Goal: Transaction & Acquisition: Purchase product/service

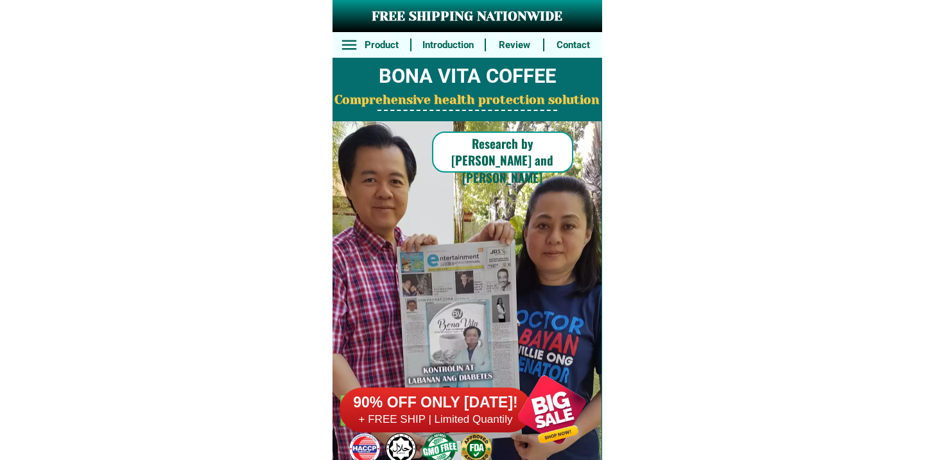
click at [446, 428] on div at bounding box center [436, 410] width 193 height 45
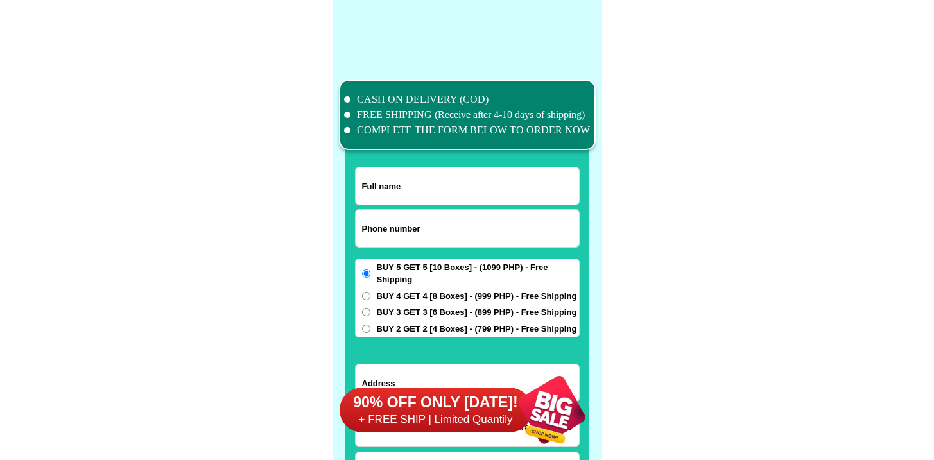
scroll to position [9984, 0]
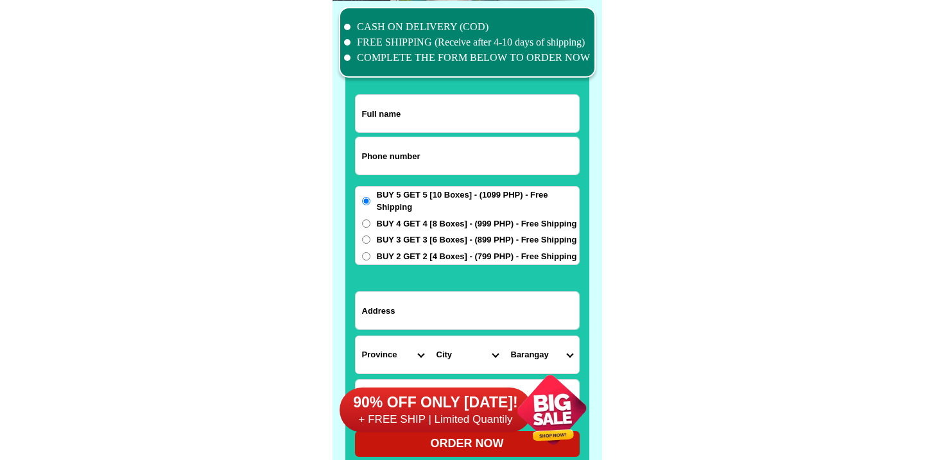
click at [456, 159] on input "Input phone_number" at bounding box center [468, 155] width 224 height 37
paste input "9664263940"
click at [362, 160] on input "9664263940" at bounding box center [468, 155] width 224 height 37
click at [364, 154] on input "9664263940" at bounding box center [468, 155] width 224 height 37
type input "09664263940"
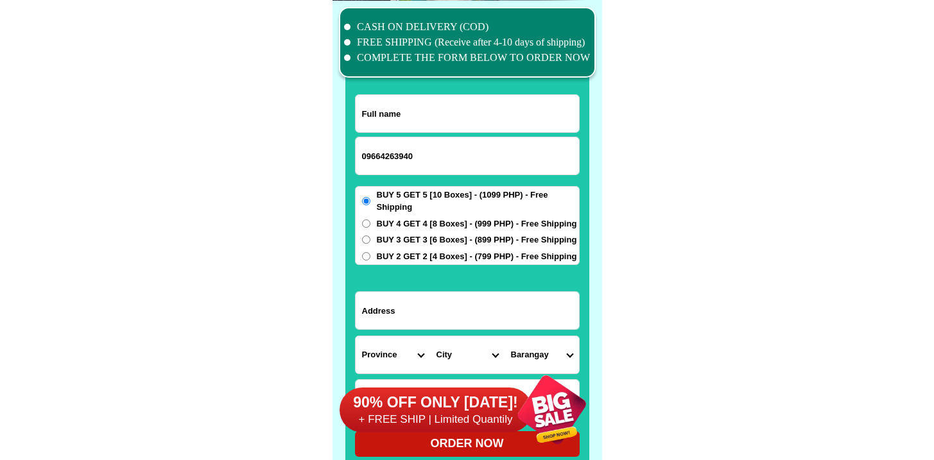
click at [421, 116] on input "Input full_name" at bounding box center [468, 113] width 224 height 37
paste input "Irma ticyado"
type input "Irma ticyado"
click at [425, 295] on input "Input address" at bounding box center [468, 310] width 224 height 37
paste input "#11 daisy st.south signal.taguig city"
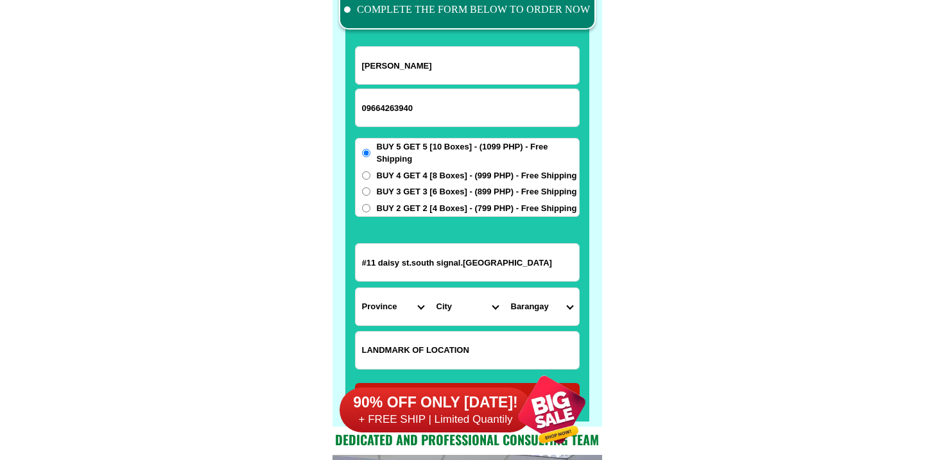
scroll to position [10045, 0]
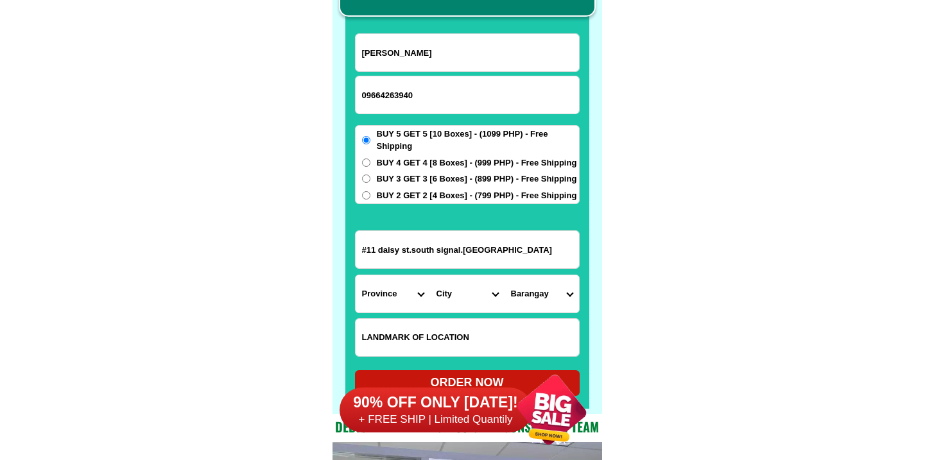
type input "#11 daisy st.south signal.taguig city"
click at [404, 171] on div "BUY 5 GET 5 [10 Boxes] - (1099 PHP) - Free Shipping BUY 4 GET 4 [8 Boxes] - (99…" at bounding box center [467, 165] width 225 height 80
click at [396, 195] on span "BUY 2 GET 2 [4 Boxes] - (799 PHP) - Free Shipping" at bounding box center [477, 195] width 200 height 13
click at [371, 195] on input "BUY 2 GET 2 [4 Boxes] - (799 PHP) - Free Shipping" at bounding box center [366, 195] width 8 height 8
radio input "true"
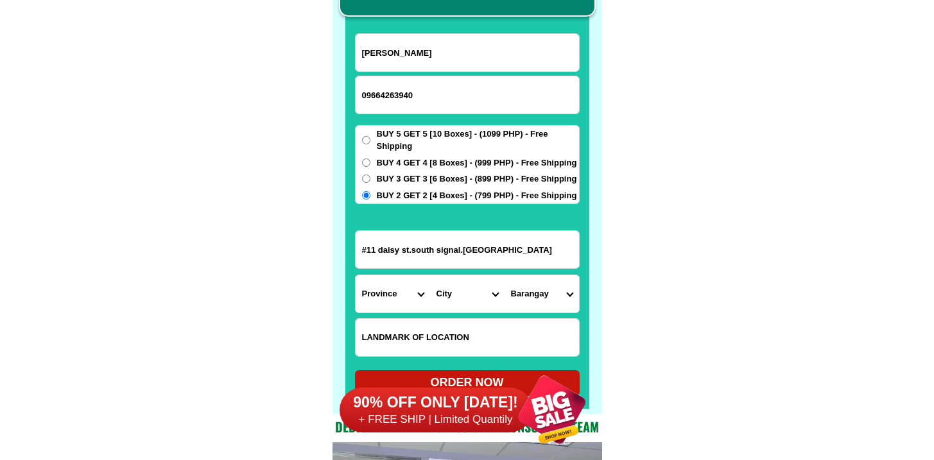
click at [408, 335] on input "Input LANDMARKOFLOCATION" at bounding box center [468, 337] width 224 height 37
paste input "salvation army"
type input "salvation army"
click at [382, 297] on select "Province [GEOGRAPHIC_DATA] [GEOGRAPHIC_DATA][PERSON_NAME][GEOGRAPHIC_DATA][GEOG…" at bounding box center [393, 294] width 75 height 37
select select "63_219"
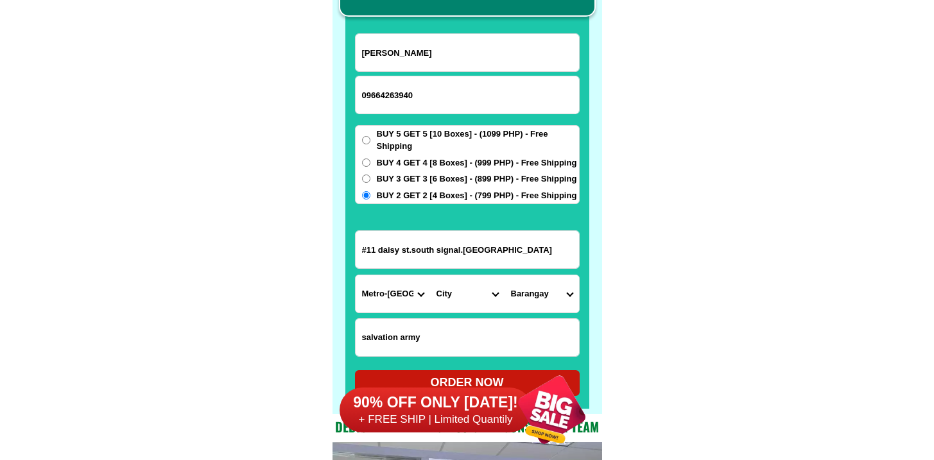
click at [356, 276] on select "Province [GEOGRAPHIC_DATA] [GEOGRAPHIC_DATA][PERSON_NAME][GEOGRAPHIC_DATA][GEOG…" at bounding box center [393, 294] width 75 height 37
click at [468, 269] on form "Irma ticyado 09664263940 ORDER NOW #11 daisy st.south signal.taguig city Provin…" at bounding box center [467, 214] width 225 height 363
click at [459, 292] on select "City Binondo CALOOCAN Ermita Intramuros Las-pinas Makati Malabon-city Malate Ma…" at bounding box center [467, 294] width 75 height 37
select select "63_2191611"
click at [430, 276] on select "City Binondo CALOOCAN Ermita Intramuros Las-pinas Makati Malabon-city Malate Ma…" at bounding box center [467, 294] width 75 height 37
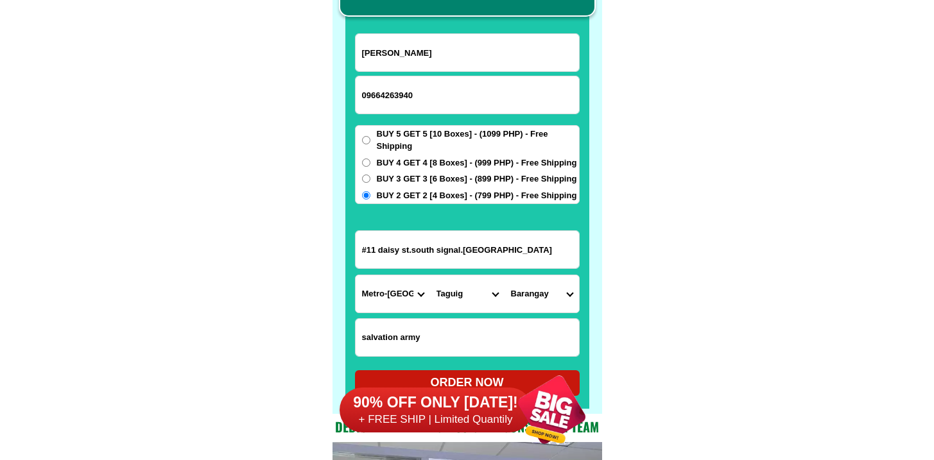
click at [557, 277] on select "Barangay Bagumbayan Bambang Calzada Central bicutan Central signal village Fort…" at bounding box center [542, 294] width 75 height 37
select select "63_21916113316"
click at [505, 276] on select "Barangay Bagumbayan Bambang Calzada Central bicutan Central signal village Fort…" at bounding box center [542, 294] width 75 height 37
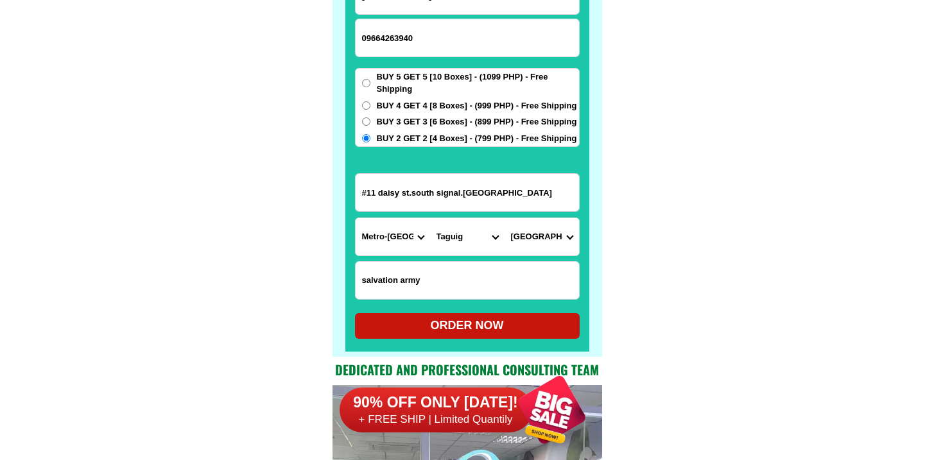
scroll to position [10104, 0]
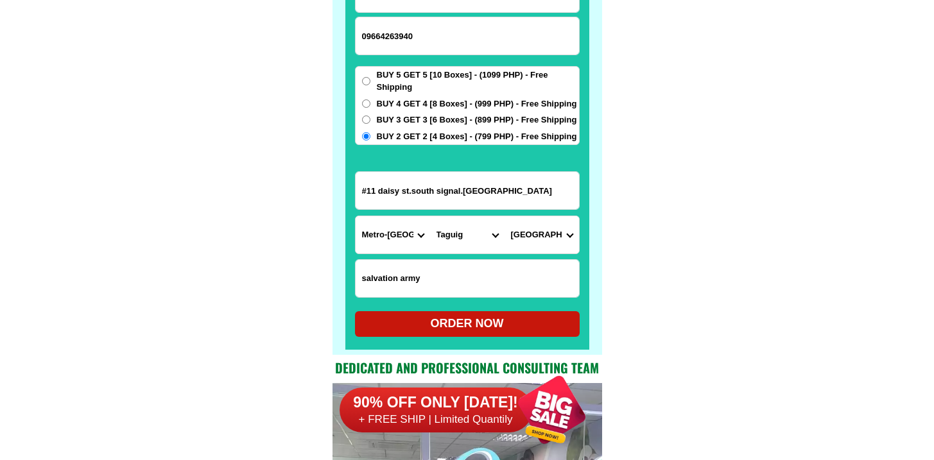
click at [477, 317] on div "ORDER NOW" at bounding box center [467, 323] width 225 height 17
radio input "true"
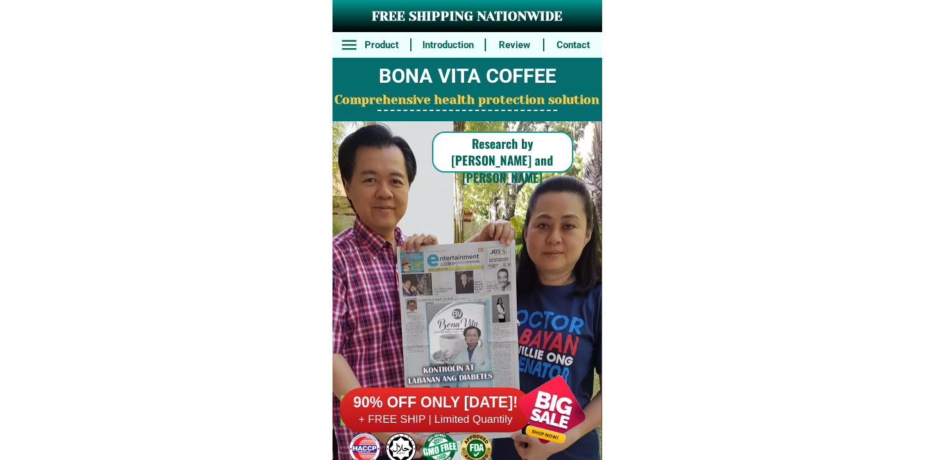
click at [463, 457] on div "90% OFF ONLY TODAY! + FREE SHIP | Limited Quantily" at bounding box center [471, 410] width 263 height 101
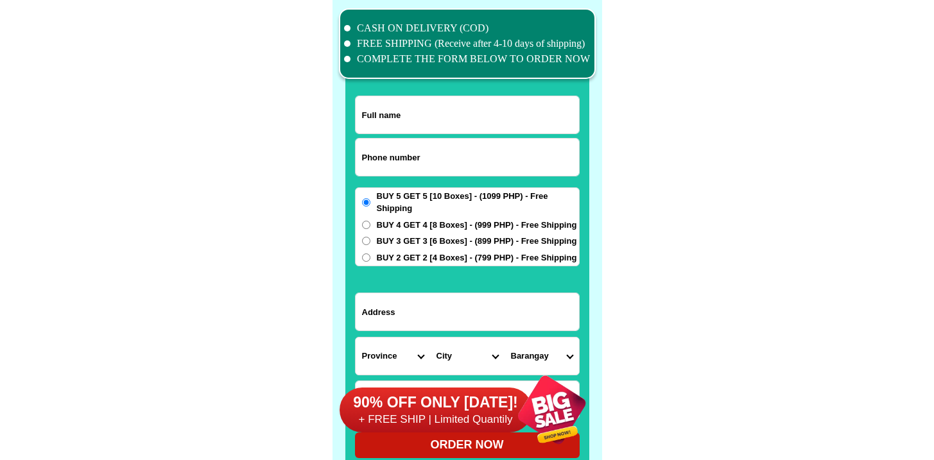
scroll to position [9984, 0]
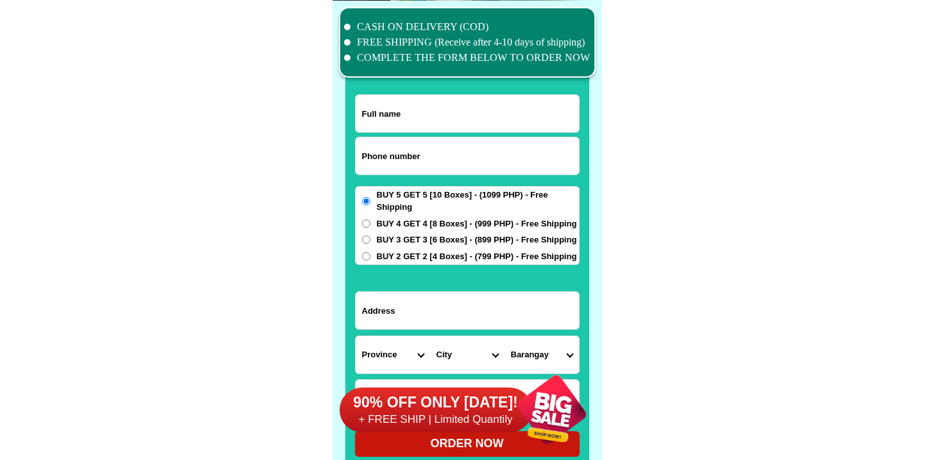
click at [405, 165] on input "Input phone_number" at bounding box center [468, 155] width 224 height 37
paste input "9634980360"
type input "09634980360"
click at [403, 146] on input "09634980360" at bounding box center [468, 155] width 224 height 37
click at [405, 104] on input "Input full_name" at bounding box center [468, 113] width 224 height 37
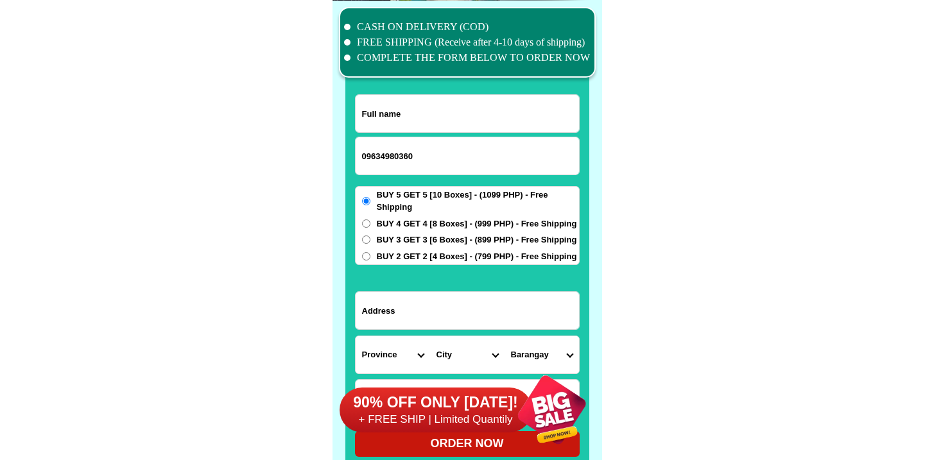
paste input "Jean Purpura"
type input "Jean Purpura"
click at [420, 299] on input "Input address" at bounding box center [468, 310] width 224 height 37
paste input "51 purok narra"
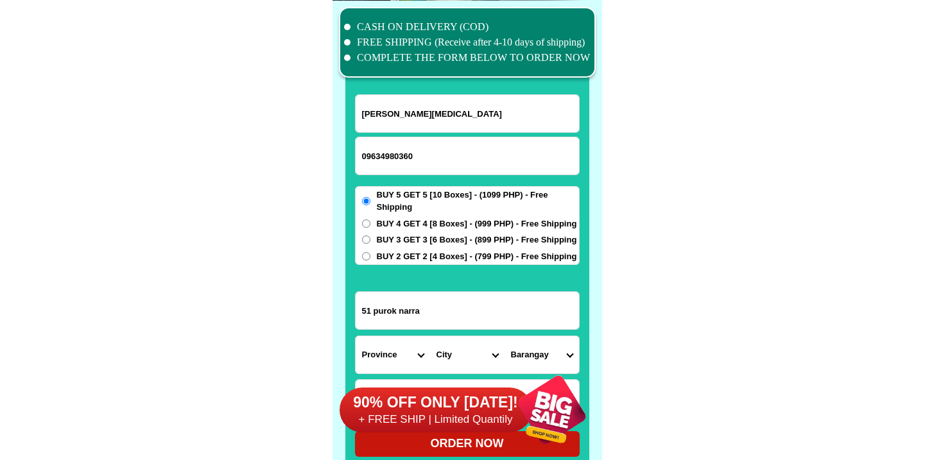
type input "51 purok narra"
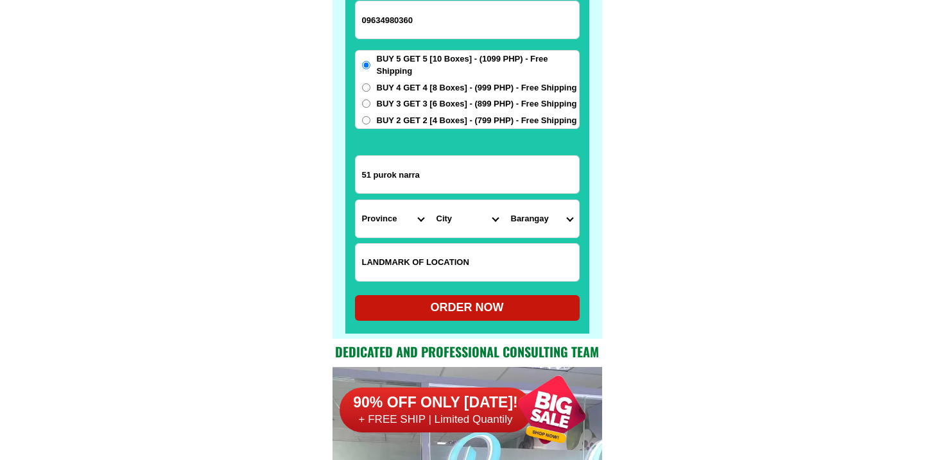
scroll to position [10124, 0]
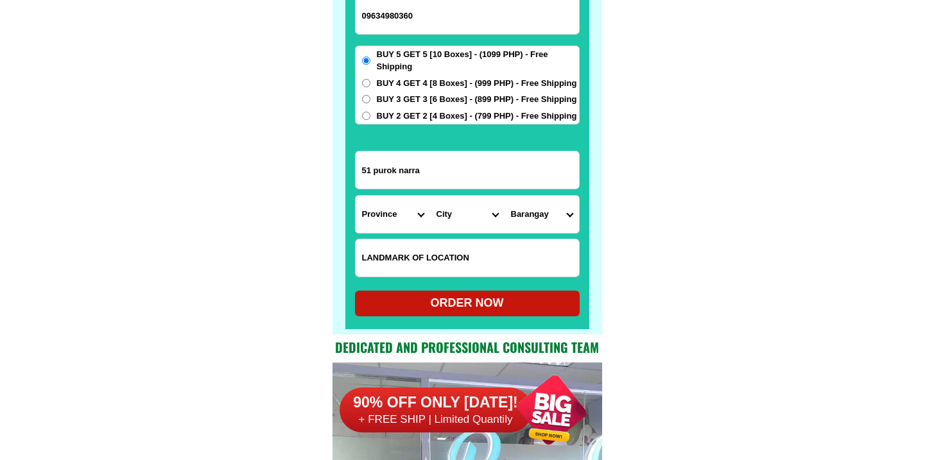
click at [376, 233] on div "Province Abra Agusan-del-norte Agusan-del-sur Aklan Albay Antique Apayao Aurora…" at bounding box center [467, 214] width 225 height 39
click at [385, 215] on select "Province [GEOGRAPHIC_DATA] [GEOGRAPHIC_DATA][PERSON_NAME][GEOGRAPHIC_DATA][GEOG…" at bounding box center [393, 214] width 75 height 37
select select "63_397"
click at [356, 196] on select "Province [GEOGRAPHIC_DATA] [GEOGRAPHIC_DATA][PERSON_NAME][GEOGRAPHIC_DATA][GEOG…" at bounding box center [393, 214] width 75 height 37
click at [473, 216] on select "City Agdangan Alabat Atimonan Burdeos Calauag Catanauan General-nakar Guinayang…" at bounding box center [467, 214] width 75 height 37
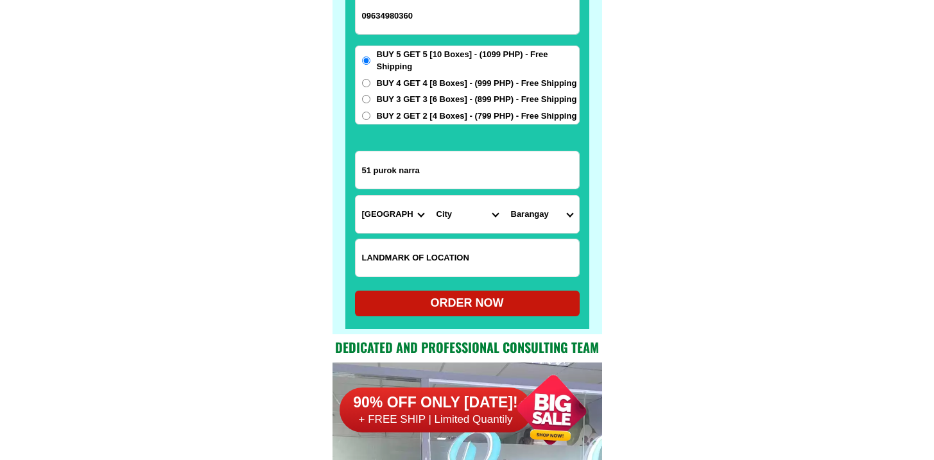
select select "63_3979720"
click at [430, 196] on select "City Agdangan Alabat Atimonan Burdeos Calauag Catanauan General-nakar Guinayang…" at bounding box center [467, 214] width 75 height 37
click at [529, 215] on select "Barangay Abiawin Agos-agos Alitas Amolongin Anibong Antikin Bacong Balobo Banti…" at bounding box center [542, 214] width 75 height 37
click at [505, 196] on select "Barangay Abiawin Agos-agos Alitas Amolongin Anibong Antikin Bacong Balobo Banti…" at bounding box center [542, 214] width 75 height 37
click at [539, 222] on select "Barangay Abiawin Agos-agos Alitas Amolongin Anibong Antikin Bacong Balobo Banti…" at bounding box center [542, 214] width 75 height 37
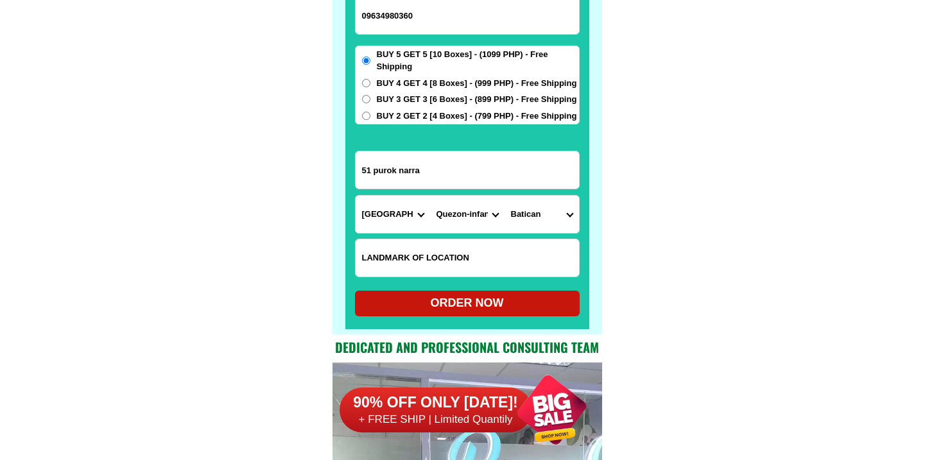
select select "63_39797202782"
click at [505, 196] on select "Barangay Abiawin Agos-agos Alitas Amolongin Anibong Antikin Bacong Balobo Banti…" at bounding box center [542, 214] width 75 height 37
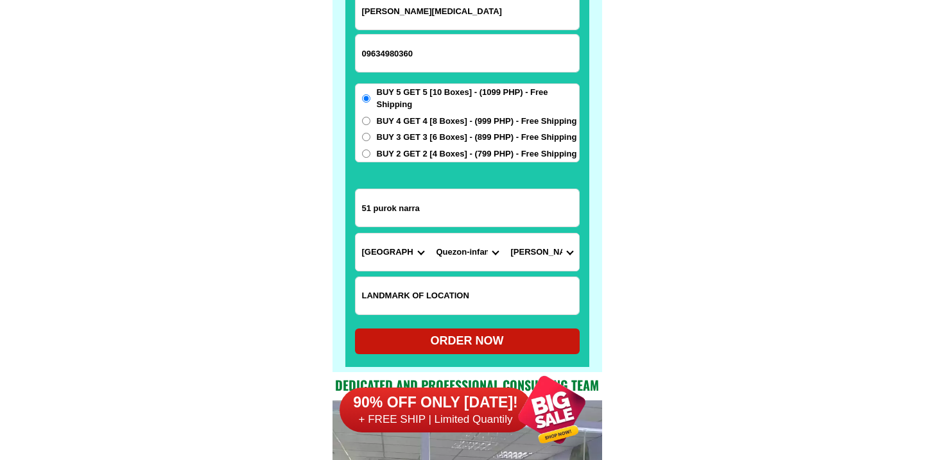
scroll to position [10085, 0]
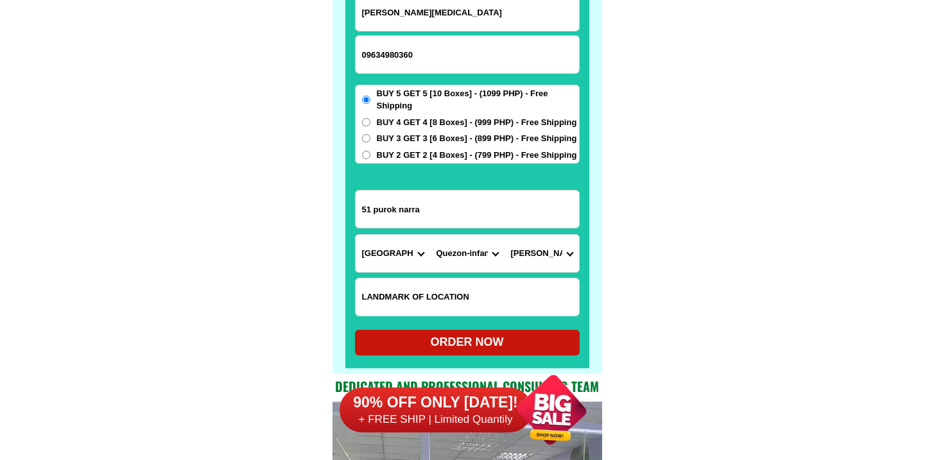
click at [456, 339] on div "ORDER NOW" at bounding box center [467, 342] width 225 height 17
type input "51 purok narra"
radio input "true"
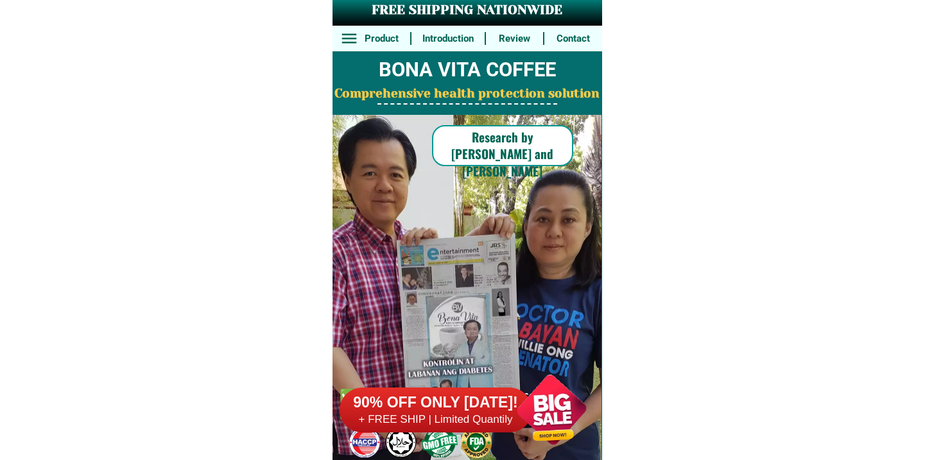
click at [498, 395] on h6 "90% OFF ONLY [DATE]!" at bounding box center [436, 403] width 193 height 19
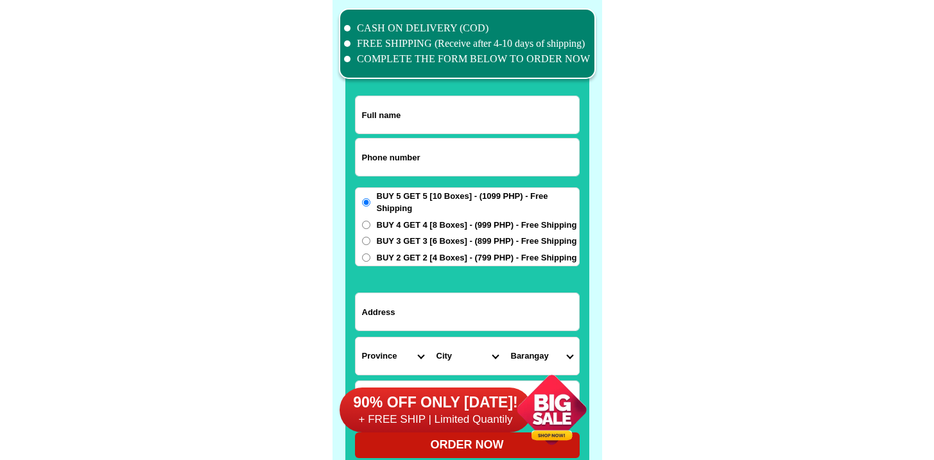
scroll to position [9984, 0]
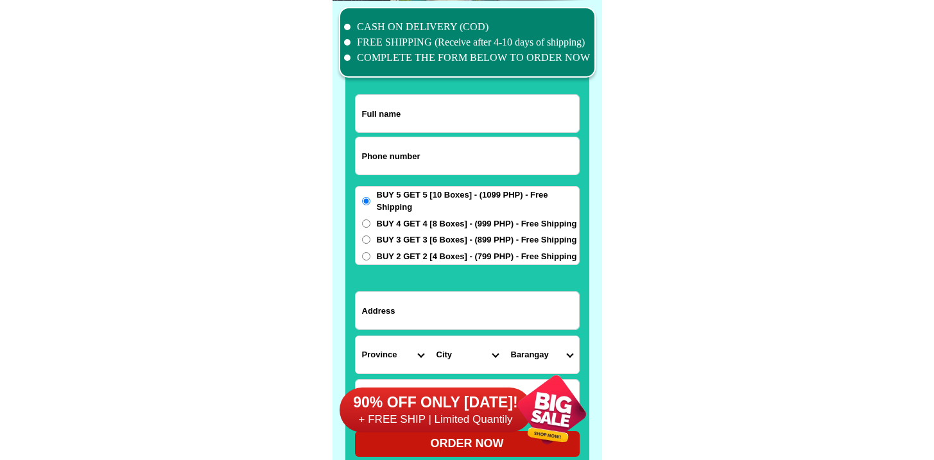
click at [405, 173] on input "Input phone_number" at bounding box center [468, 155] width 224 height 37
paste input "9941983875"
type input "09941983875"
click at [414, 114] on input "Input full_name" at bounding box center [468, 113] width 224 height 37
paste input ".[PERSON_NAME]"
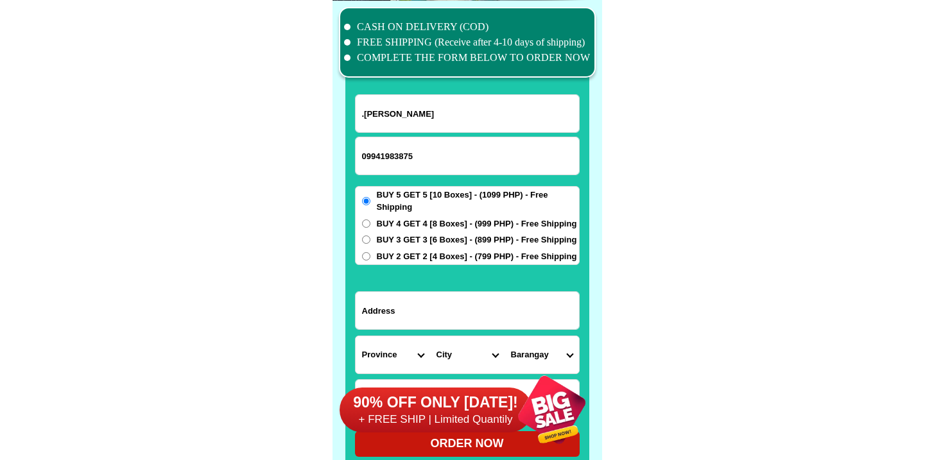
type input ".[PERSON_NAME]"
click at [453, 309] on input "Input address" at bounding box center [468, 310] width 224 height 37
paste input "Brgy Pottot Bauang pwede b 4 box order ko sir"
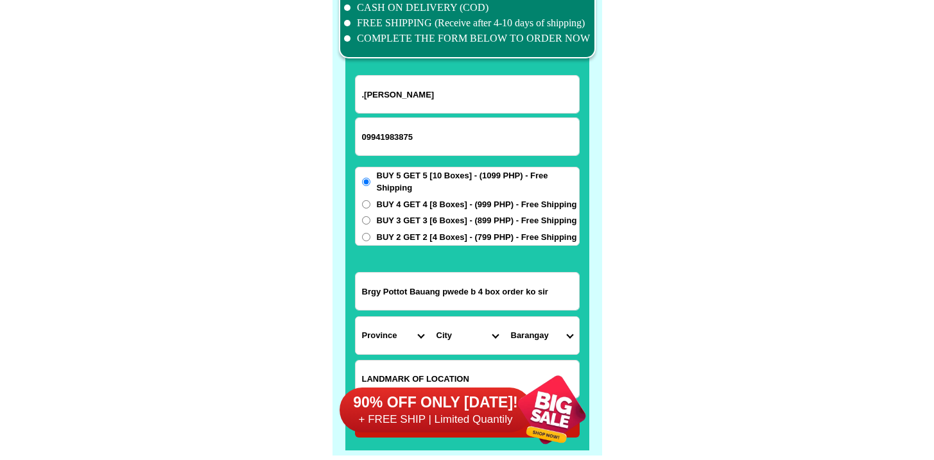
scroll to position [10010, 0]
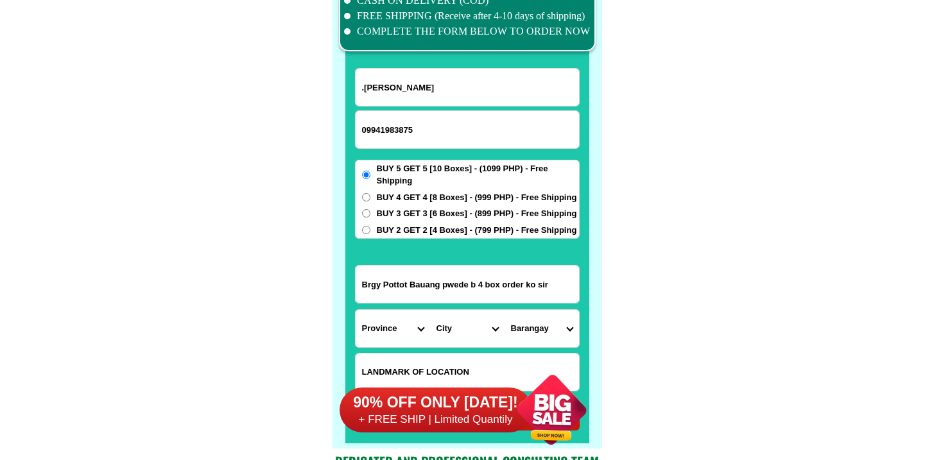
click at [431, 274] on input "Brgy Pottot Bauang pwede b 4 box order ko sir" at bounding box center [468, 284] width 224 height 37
type input "Brgy Pottot Bauang pwede b 4 box order ko sir"
click at [365, 335] on select "Province [GEOGRAPHIC_DATA] [GEOGRAPHIC_DATA][PERSON_NAME][GEOGRAPHIC_DATA][GEOG…" at bounding box center [393, 328] width 75 height 37
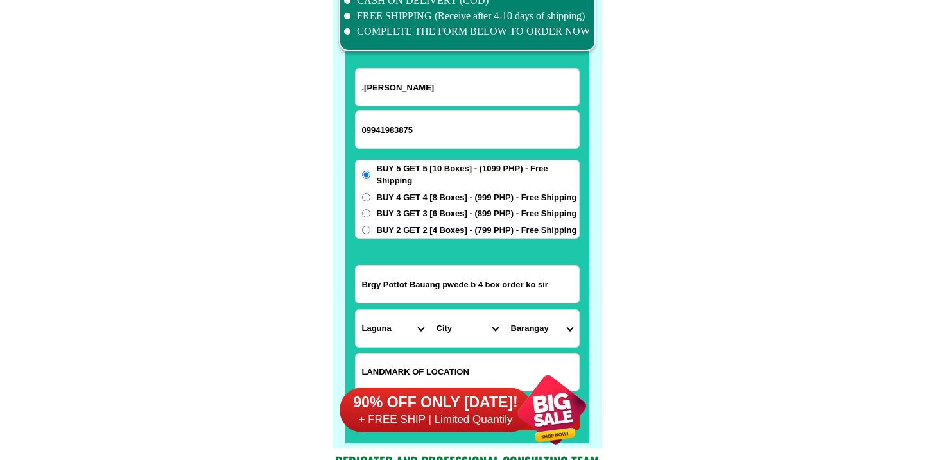
click at [356, 310] on select "Province [GEOGRAPHIC_DATA] [GEOGRAPHIC_DATA][PERSON_NAME][GEOGRAPHIC_DATA][GEOG…" at bounding box center [393, 328] width 75 height 37
click at [392, 335] on select "Province [GEOGRAPHIC_DATA] [GEOGRAPHIC_DATA][PERSON_NAME][GEOGRAPHIC_DATA][GEOG…" at bounding box center [393, 328] width 75 height 37
select select "63_32"
click at [356, 310] on select "Province [GEOGRAPHIC_DATA] [GEOGRAPHIC_DATA][PERSON_NAME][GEOGRAPHIC_DATA][GEOG…" at bounding box center [393, 328] width 75 height 37
click at [500, 339] on select "City [PERSON_NAME] Bagulin Balaoan [PERSON_NAME][GEOGRAPHIC_DATA] La-union-[GEO…" at bounding box center [467, 328] width 75 height 37
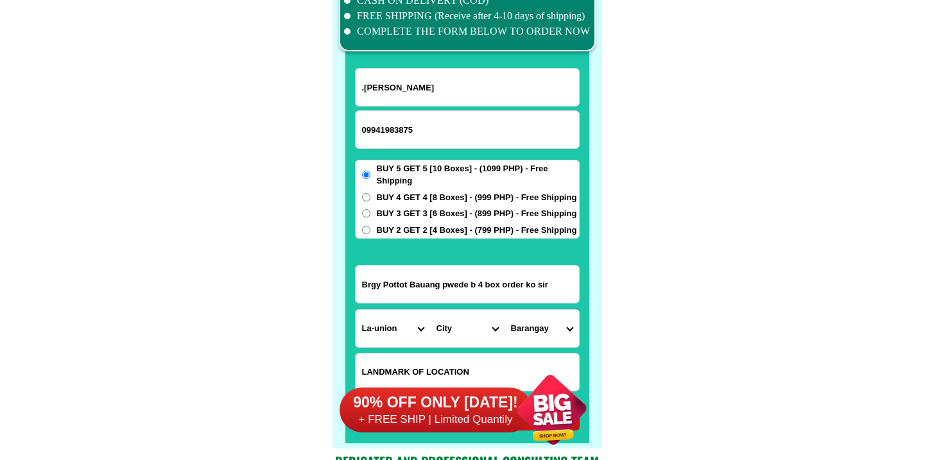
select select "63_327751"
click at [430, 310] on select "City [PERSON_NAME] Bagulin Balaoan [PERSON_NAME][GEOGRAPHIC_DATA] La-union-[GEO…" at bounding box center [467, 328] width 75 height 37
click at [537, 328] on select "Barangay Acao Baccuit norte Baccuit sur [GEOGRAPHIC_DATA] [PERSON_NAME] Boy-uta…" at bounding box center [542, 328] width 75 height 37
select select "63_32775138972"
click at [505, 310] on select "Barangay Acao Baccuit norte Baccuit sur [GEOGRAPHIC_DATA] [PERSON_NAME] Boy-uta…" at bounding box center [542, 328] width 75 height 37
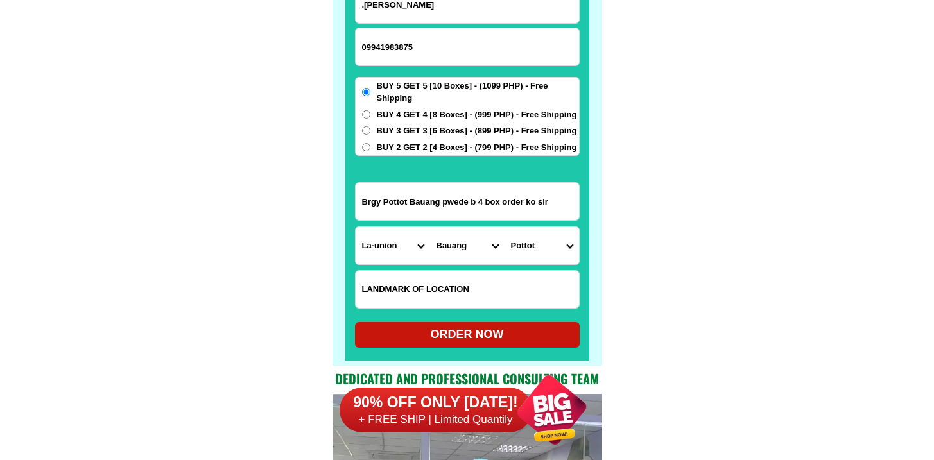
scroll to position [10093, 0]
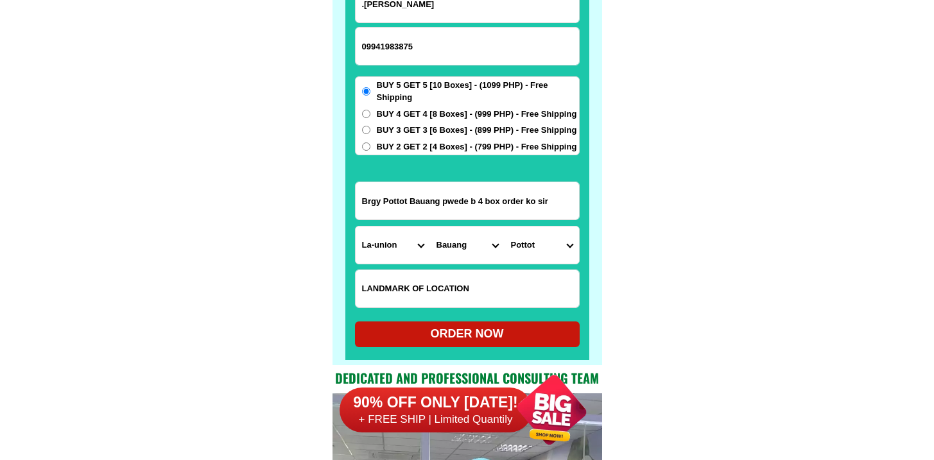
click at [437, 333] on div "ORDER NOW" at bounding box center [467, 334] width 225 height 17
type input "Brgy Pottot Bauang pwede b 4 box order ko sir"
radio input "true"
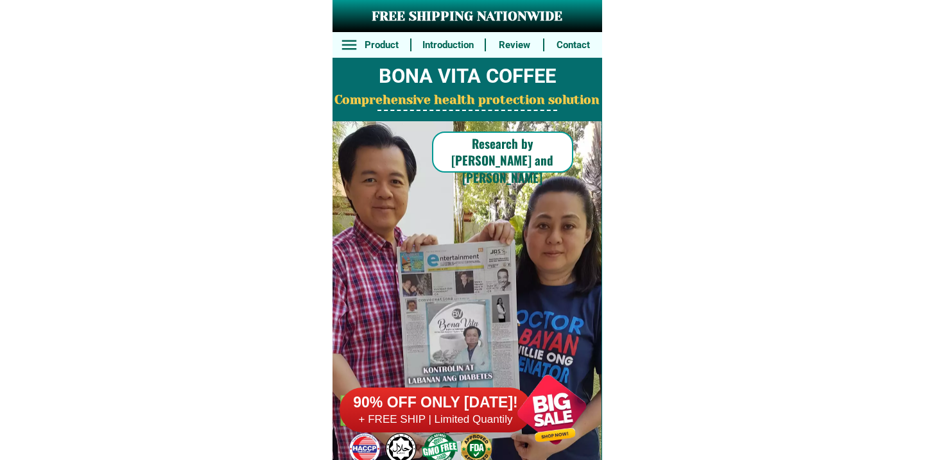
click at [437, 408] on h6 "90% OFF ONLY [DATE]!" at bounding box center [436, 403] width 193 height 19
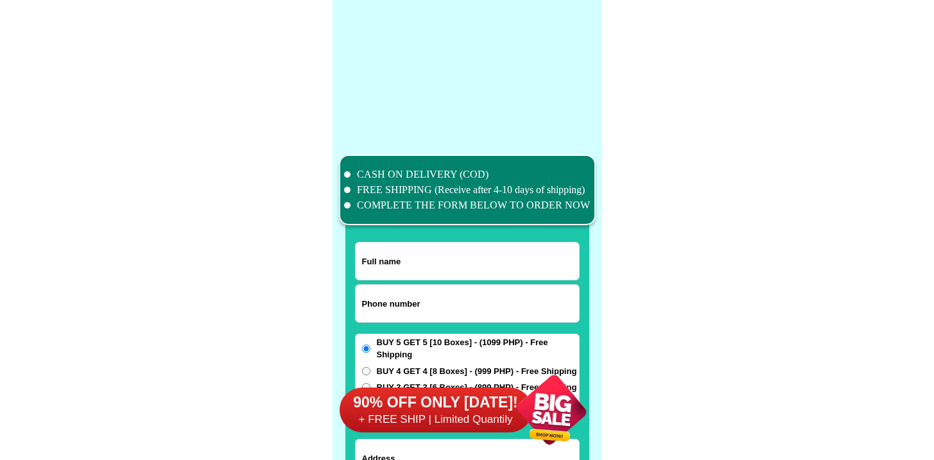
scroll to position [9984, 0]
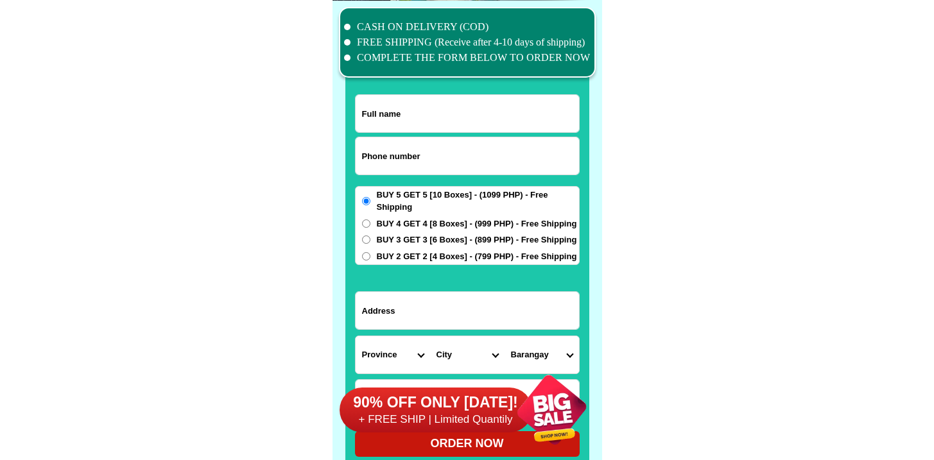
click at [448, 166] on input "Input phone_number" at bounding box center [468, 155] width 224 height 37
paste input "9949520264"
type input "09949520264"
click at [418, 102] on input "Input full_name" at bounding box center [468, 113] width 224 height 37
paste input "Pepe Olarte"
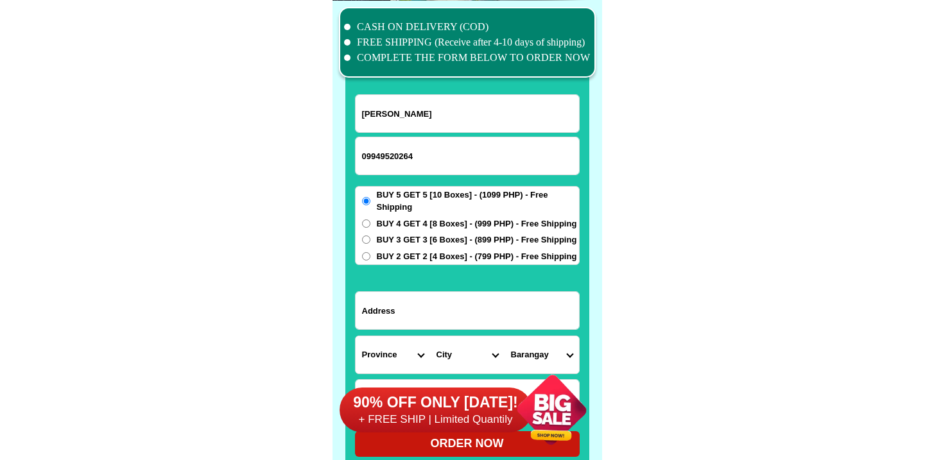
type input "Pepe Olarte"
click at [433, 355] on select "City" at bounding box center [467, 355] width 75 height 37
click at [437, 300] on input "Input address" at bounding box center [468, 310] width 224 height 37
click at [436, 305] on input "Input address" at bounding box center [468, 310] width 224 height 37
paste input "P#5 Sitio Mahogany"
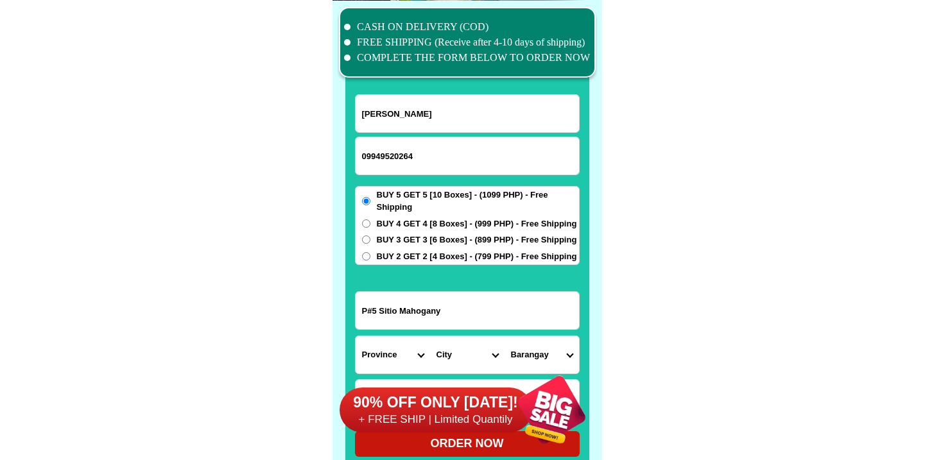
type input "P#5 Sitio Mahogany"
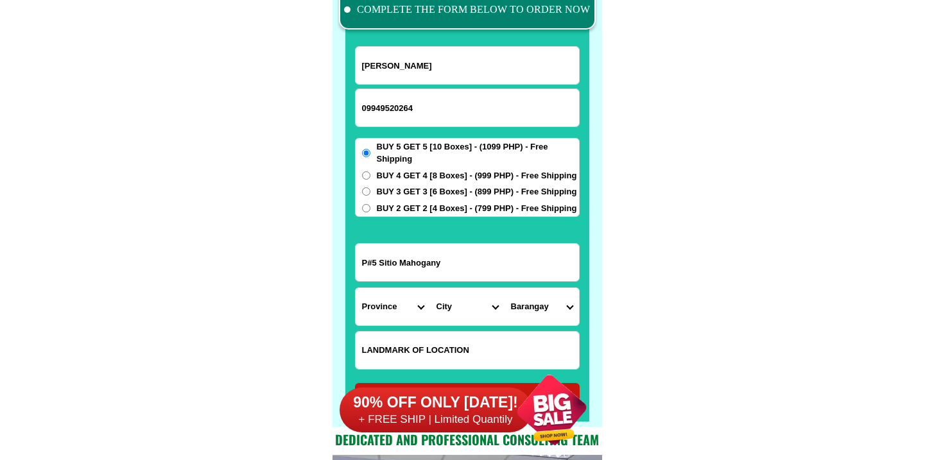
scroll to position [10188, 0]
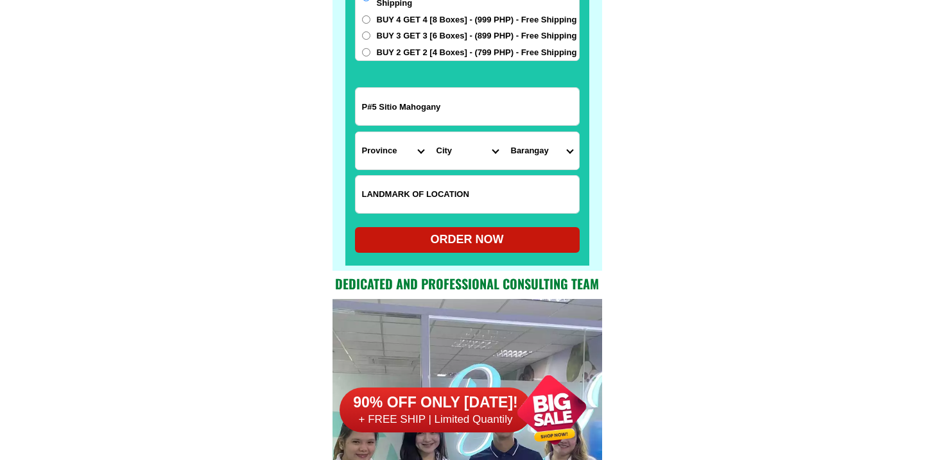
click at [406, 184] on input "Input LANDMARKOFLOCATION" at bounding box center [468, 194] width 224 height 37
paste input "Crossing Caritas Village, Infront vulcanizing shop"
type input "Crossing Caritas Village, Infront vulcanizing shop"
click at [406, 130] on form "Pepe Olarte 09949520264 ORDER NOW P#5 Sitio Mahogany Province Abra Agusan-del-n…" at bounding box center [467, 71] width 225 height 363
click at [390, 148] on select "Province [GEOGRAPHIC_DATA] [GEOGRAPHIC_DATA][PERSON_NAME][GEOGRAPHIC_DATA][GEOG…" at bounding box center [393, 150] width 75 height 37
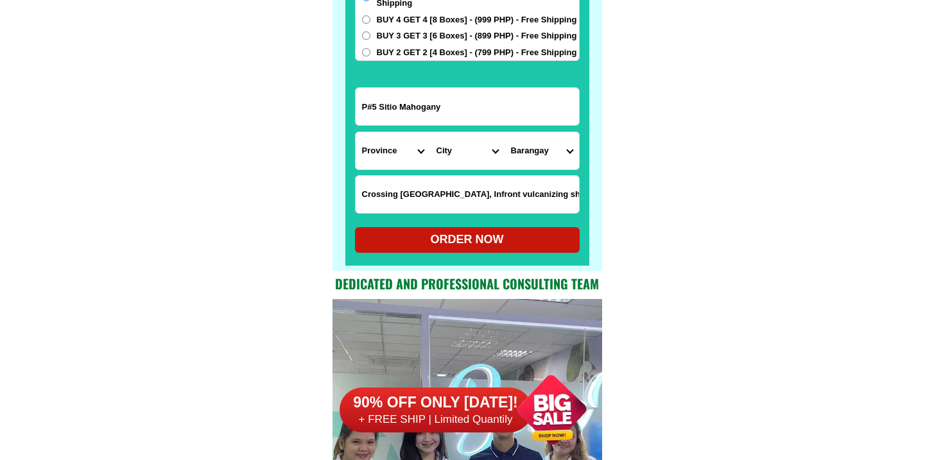
select select "63_115"
click at [356, 132] on select "Province [GEOGRAPHIC_DATA] [GEOGRAPHIC_DATA][PERSON_NAME][GEOGRAPHIC_DATA][GEOG…" at bounding box center [393, 150] width 75 height 37
click at [466, 163] on select "City Barobo Bayabas Bislig-city Cagwait Cantilan Carrascal Hinatuan Lanuza Lian…" at bounding box center [467, 150] width 75 height 37
select select "63_1157787"
click at [430, 132] on select "City Barobo Bayabas Bislig-city Cagwait Cantilan Carrascal Hinatuan Lanuza Lian…" at bounding box center [467, 150] width 75 height 37
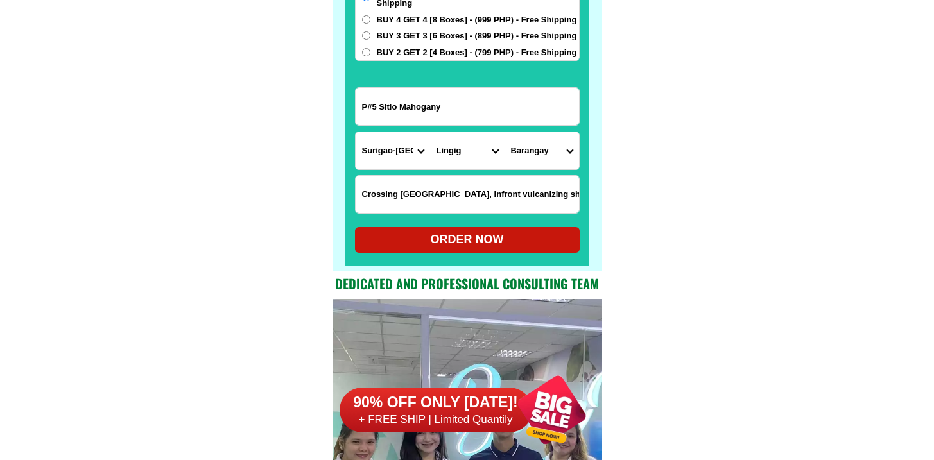
click at [541, 144] on select "Barangay Anibongan Barcelona Bogak Bongan Handamayan Mahayahay Mandus Mansa-ila…" at bounding box center [542, 150] width 75 height 37
select select "63_11577875084"
click at [505, 132] on select "Barangay Anibongan Barcelona Bogak Bongan Handamayan Mahayahay Mandus Mansa-ila…" at bounding box center [542, 150] width 75 height 37
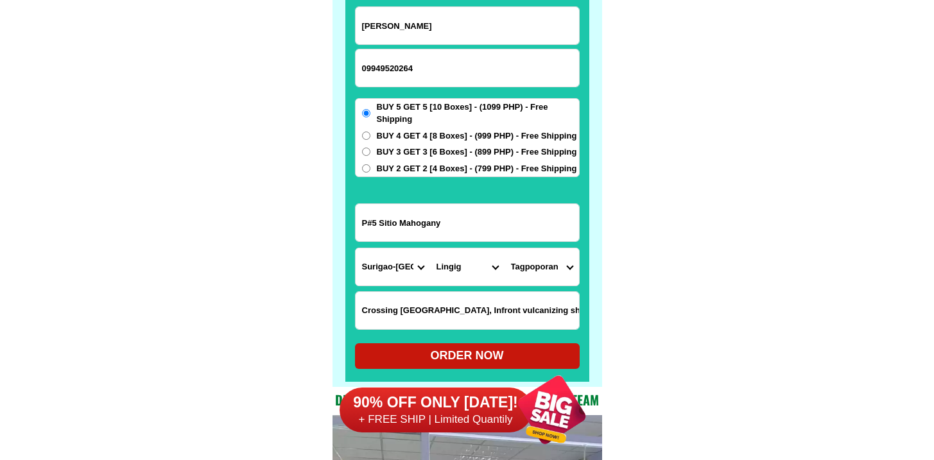
scroll to position [10074, 0]
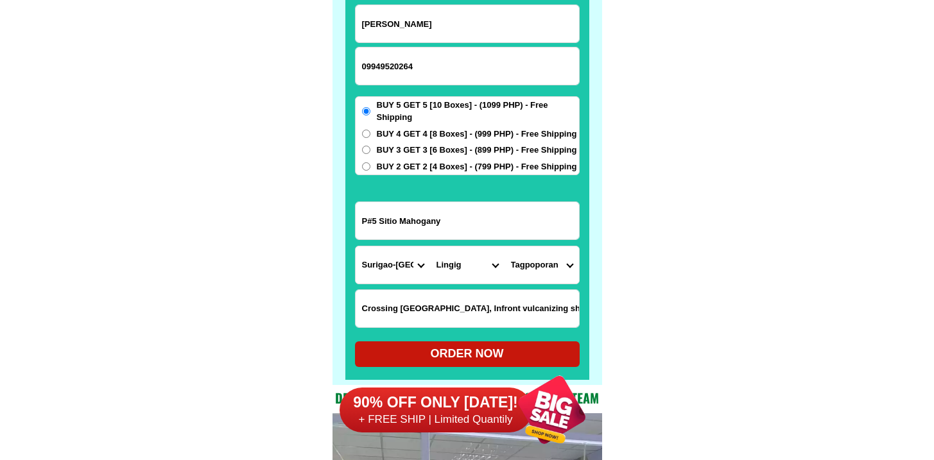
click at [435, 356] on div "ORDER NOW" at bounding box center [467, 354] width 225 height 17
type input "P#5 Sitio Mahogany"
radio input "true"
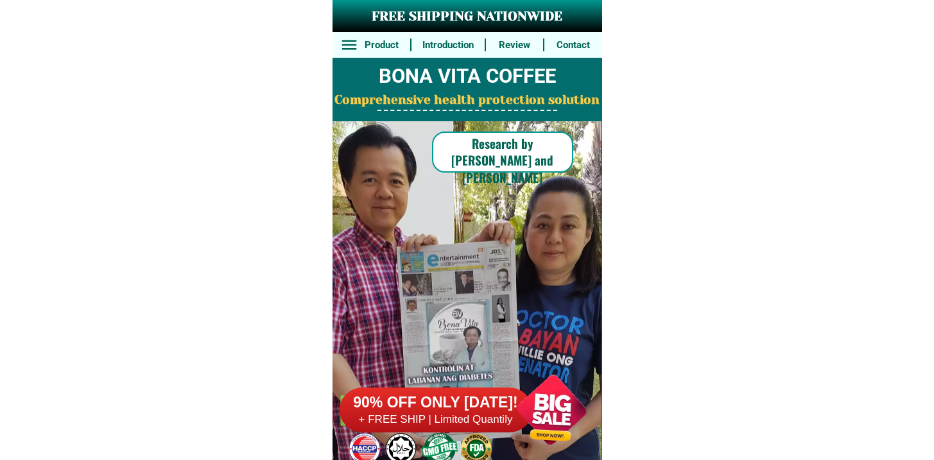
click at [473, 423] on h6 "+ FREE SHIP | Limited Quantily" at bounding box center [436, 420] width 193 height 14
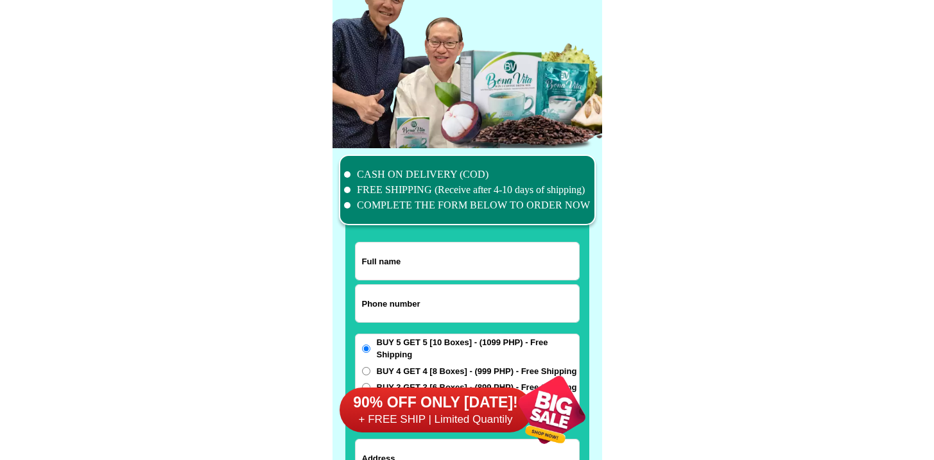
scroll to position [9984, 0]
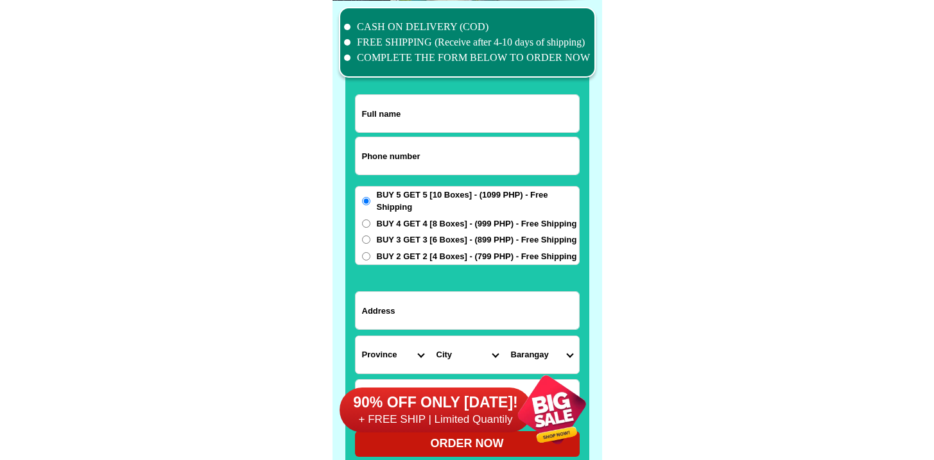
click at [468, 154] on input "Input phone_number" at bounding box center [468, 155] width 224 height 37
paste input "9063210946"
type input "09063210946"
click at [416, 130] on input "Input full_name" at bounding box center [468, 113] width 224 height 37
paste input "[PERSON_NAME]"
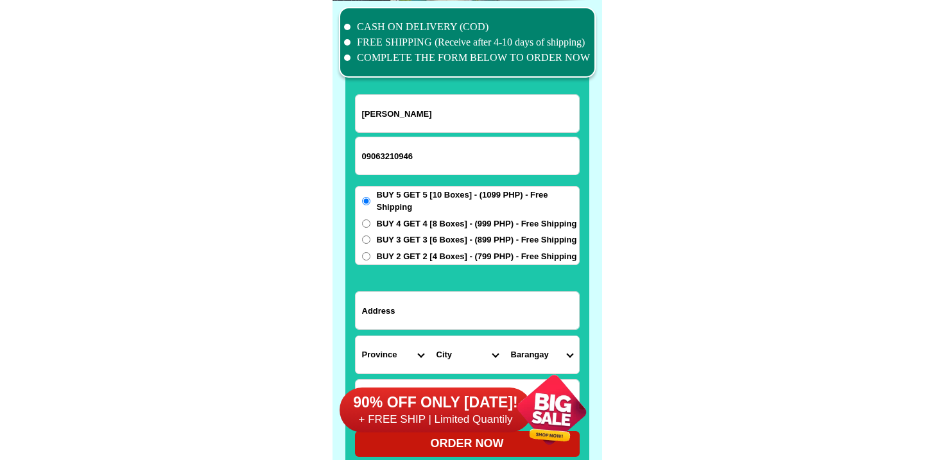
type input "[PERSON_NAME]"
click at [434, 322] on input "Input address" at bounding box center [468, 310] width 224 height 37
paste input "24 Ranger [GEOGRAPHIC_DATA][GEOGRAPHIC_DATA]"
type input "24 Ranger [GEOGRAPHIC_DATA][GEOGRAPHIC_DATA]"
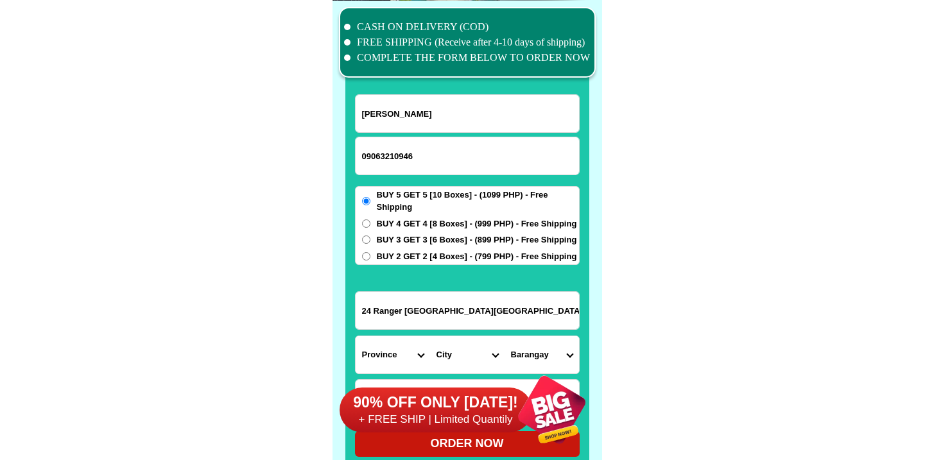
scroll to position [10125, 0]
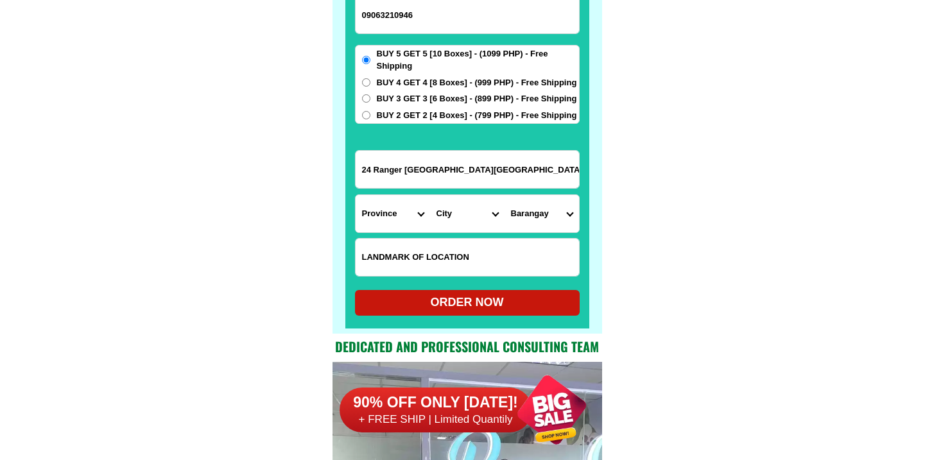
click at [437, 249] on input "Input LANDMARKOFLOCATION" at bounding box center [468, 257] width 224 height 37
paste input "Near in [GEOGRAPHIC_DATA]Jollebee..2box"
type input "Near in [GEOGRAPHIC_DATA]Jollebee..2box"
click at [373, 200] on select "Province [GEOGRAPHIC_DATA] [GEOGRAPHIC_DATA][PERSON_NAME][GEOGRAPHIC_DATA][GEOG…" at bounding box center [393, 213] width 75 height 37
select select "63_219"
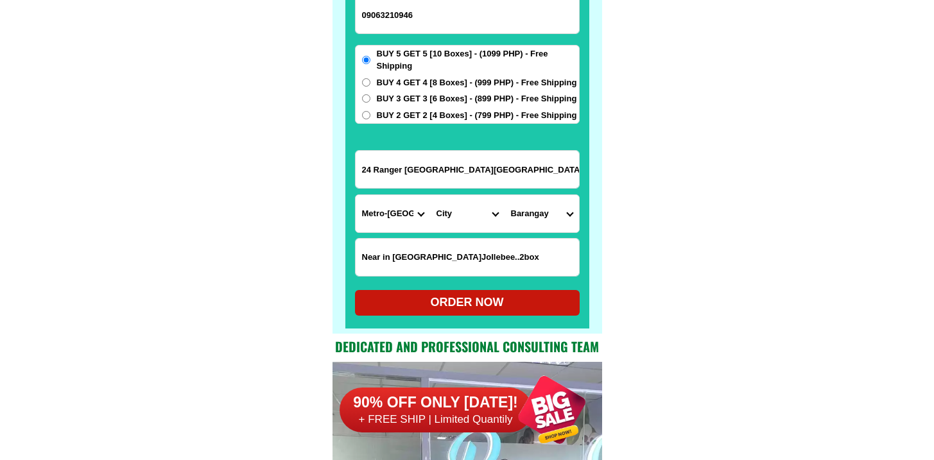
click at [356, 195] on select "Province [GEOGRAPHIC_DATA] [GEOGRAPHIC_DATA][PERSON_NAME][GEOGRAPHIC_DATA][GEOG…" at bounding box center [393, 213] width 75 height 37
click at [455, 225] on select "City [GEOGRAPHIC_DATA] [GEOGRAPHIC_DATA] [GEOGRAPHIC_DATA] [GEOGRAPHIC_DATA]-ci…" at bounding box center [467, 213] width 75 height 37
select select "63_2191611"
click at [430, 195] on select "City [GEOGRAPHIC_DATA] [GEOGRAPHIC_DATA] [GEOGRAPHIC_DATA] [GEOGRAPHIC_DATA]-ci…" at bounding box center [467, 213] width 75 height 37
click at [556, 195] on select "[GEOGRAPHIC_DATA][PERSON_NAME][GEOGRAPHIC_DATA] [GEOGRAPHIC_DATA][PERSON_NAME] …" at bounding box center [542, 213] width 75 height 37
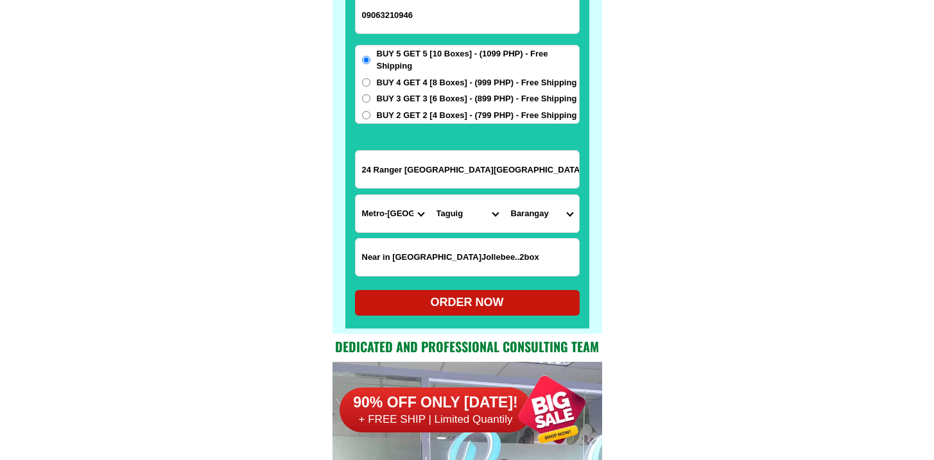
select select "63_21916113316"
click at [505, 195] on select "[GEOGRAPHIC_DATA][PERSON_NAME][GEOGRAPHIC_DATA] [GEOGRAPHIC_DATA][PERSON_NAME] …" at bounding box center [542, 213] width 75 height 37
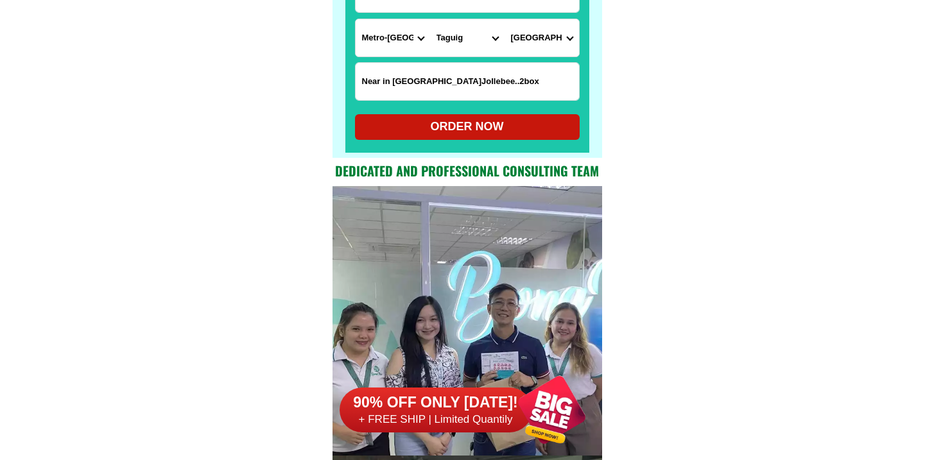
scroll to position [10129, 0]
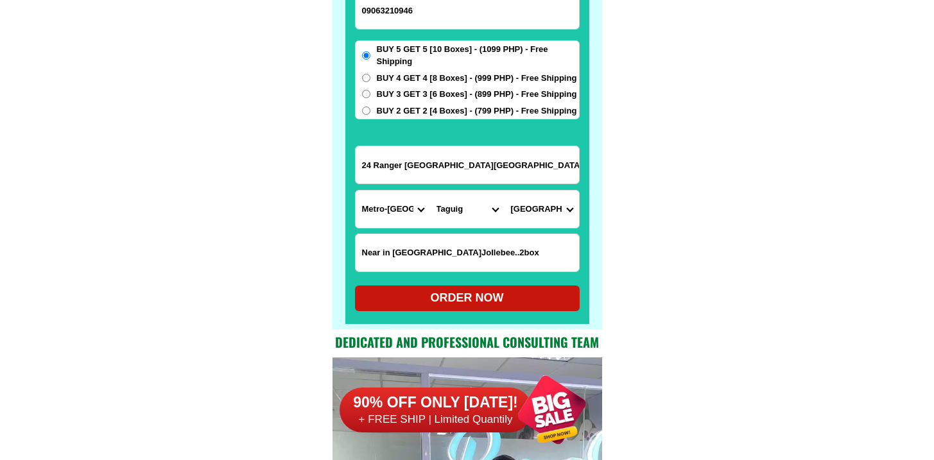
drag, startPoint x: 569, startPoint y: 351, endPoint x: 873, endPoint y: 185, distance: 346.9
click at [436, 113] on span "BUY 2 GET 2 [4 Boxes] - (799 PHP) - Free Shipping" at bounding box center [477, 111] width 200 height 13
click at [371, 113] on input "BUY 2 GET 2 [4 Boxes] - (799 PHP) - Free Shipping" at bounding box center [366, 111] width 8 height 8
radio input "true"
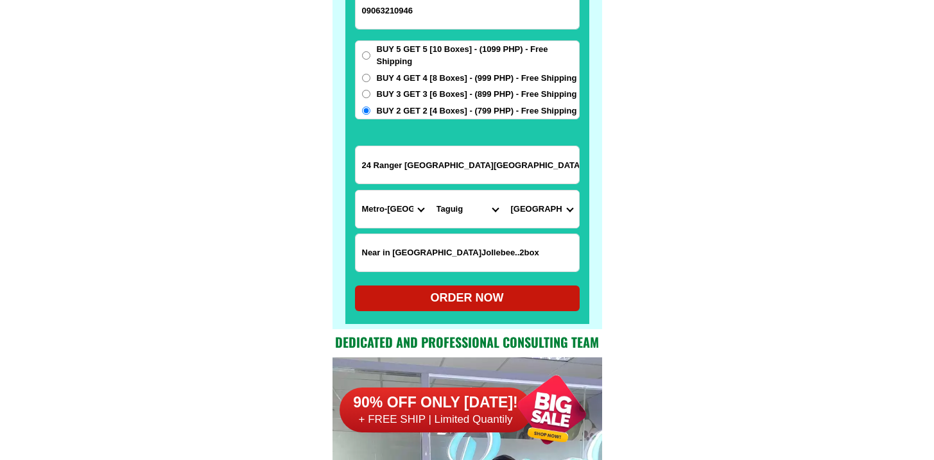
drag, startPoint x: 489, startPoint y: 257, endPoint x: 459, endPoint y: 252, distance: 31.3
click at [459, 252] on input "Near in [GEOGRAPHIC_DATA]Jollebee..2box" at bounding box center [468, 252] width 224 height 37
type input "Near in [GEOGRAPHIC_DATA]Jollebee"
click at [462, 288] on div "ORDER NOW" at bounding box center [467, 299] width 225 height 26
radio input "true"
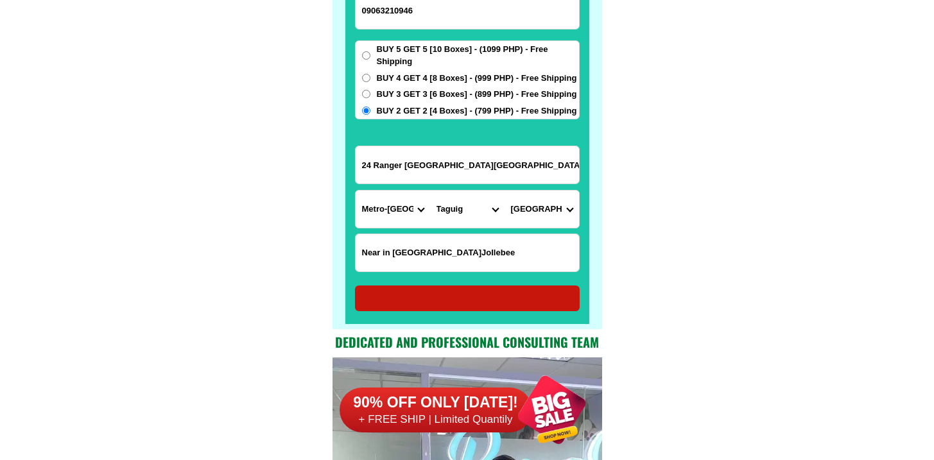
radio input "true"
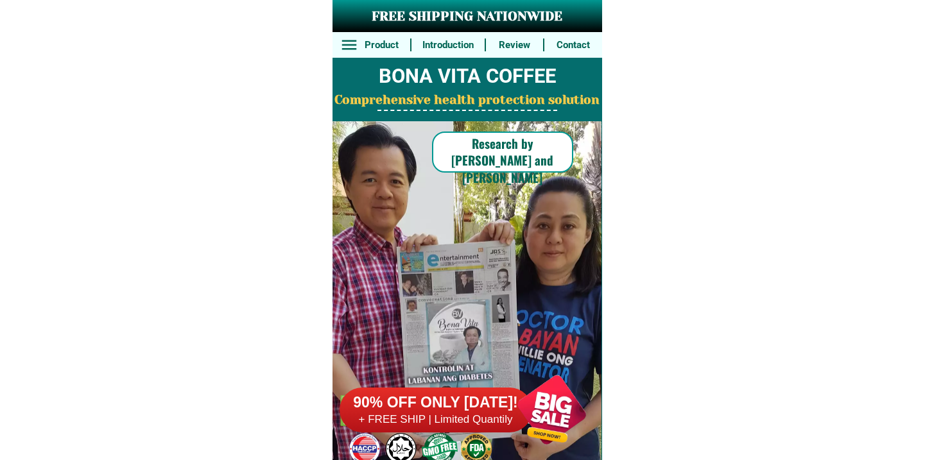
click at [410, 363] on div "90% OFF ONLY TODAY! + FREE SHIP | Limited Quantily" at bounding box center [471, 410] width 263 height 101
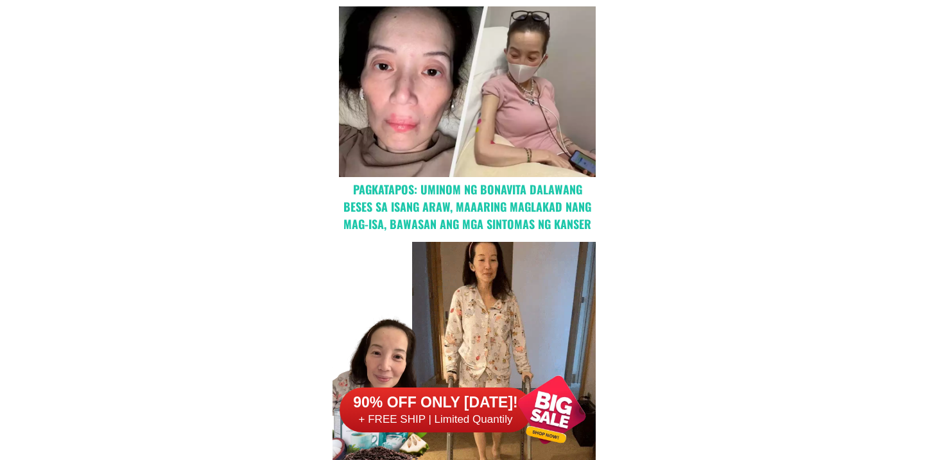
click at [430, 432] on div at bounding box center [436, 410] width 193 height 45
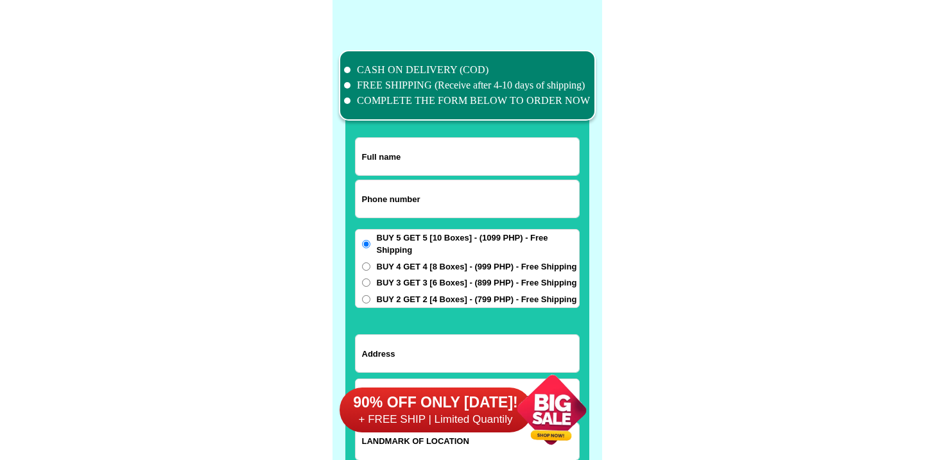
scroll to position [9983, 0]
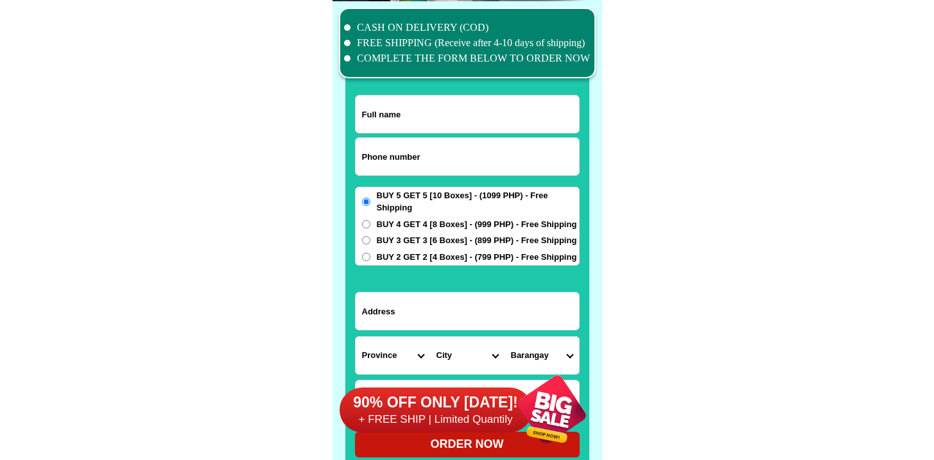
click at [453, 150] on input "Input phone_number" at bounding box center [468, 156] width 224 height 37
paste input "9451383350"
click at [365, 146] on input "9451383350" at bounding box center [468, 156] width 224 height 37
type input "09451383350"
click at [403, 85] on div at bounding box center [468, 244] width 244 height 451
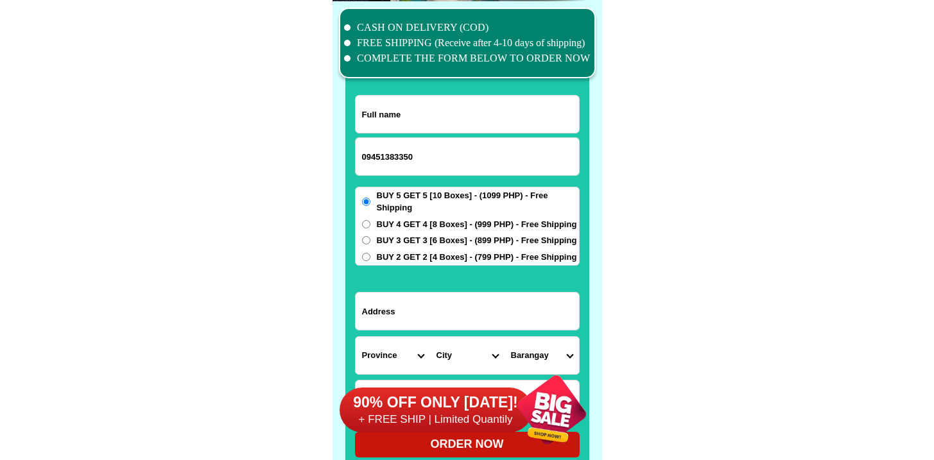
click at [398, 105] on input "Input full_name" at bounding box center [468, 114] width 224 height 37
paste input "Maria Lourdes M Reataza"
type input "Maria Lourdes M Reataza"
click at [408, 308] on input "Input address" at bounding box center [468, 311] width 224 height 37
paste input "Zone 1 Brgy.Arado Tanauan Leyte"
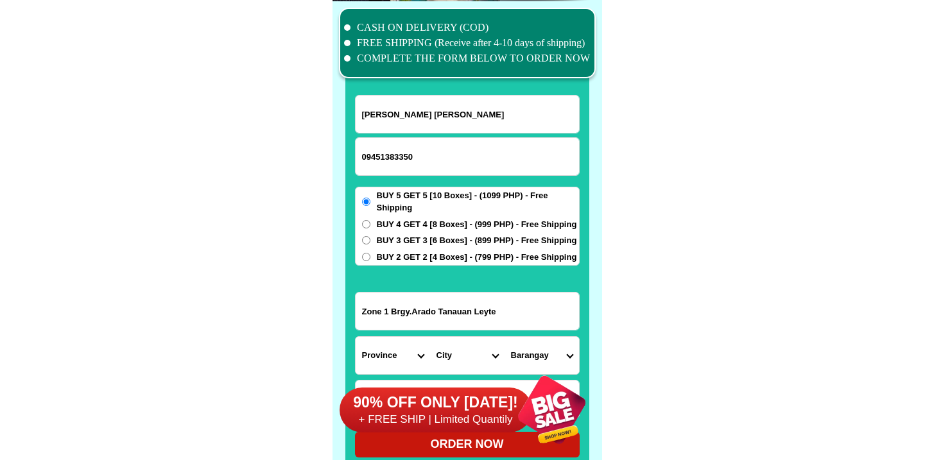
type input "Zone 1 Brgy.Arado Tanauan Leyte"
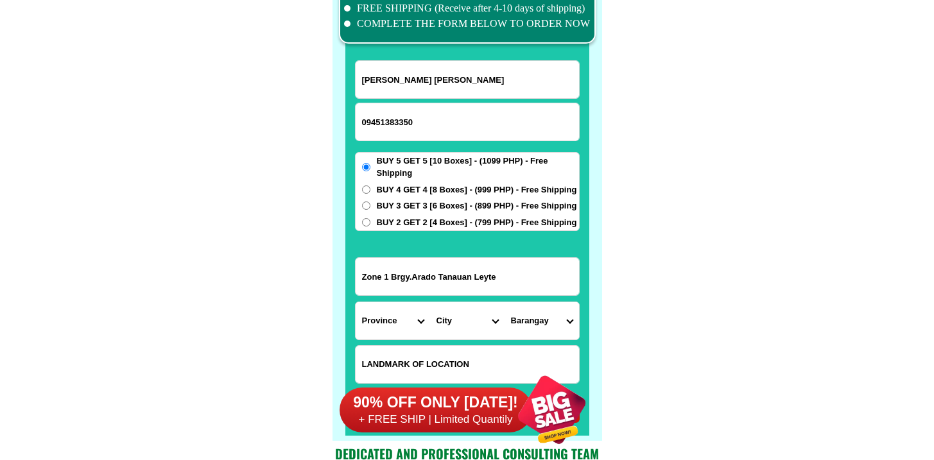
scroll to position [10018, 0]
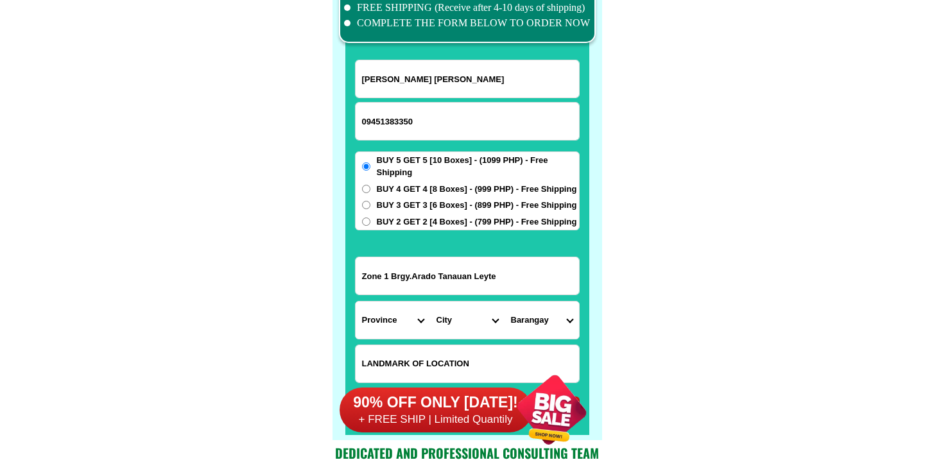
click at [432, 356] on input "Input LANDMARKOFLOCATION" at bounding box center [468, 364] width 224 height 37
paste input "Front Dorelco Post yelliw and black gate"
type input "Front Dorelco Post yelliw and black gate"
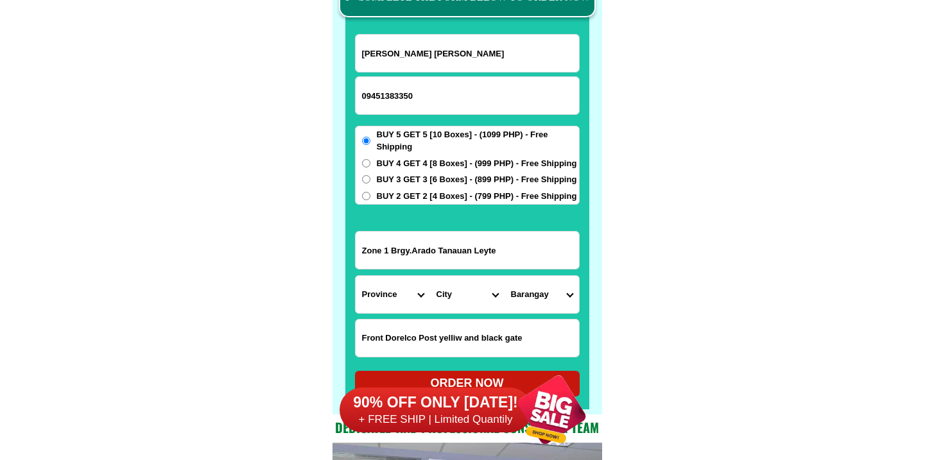
scroll to position [10045, 0]
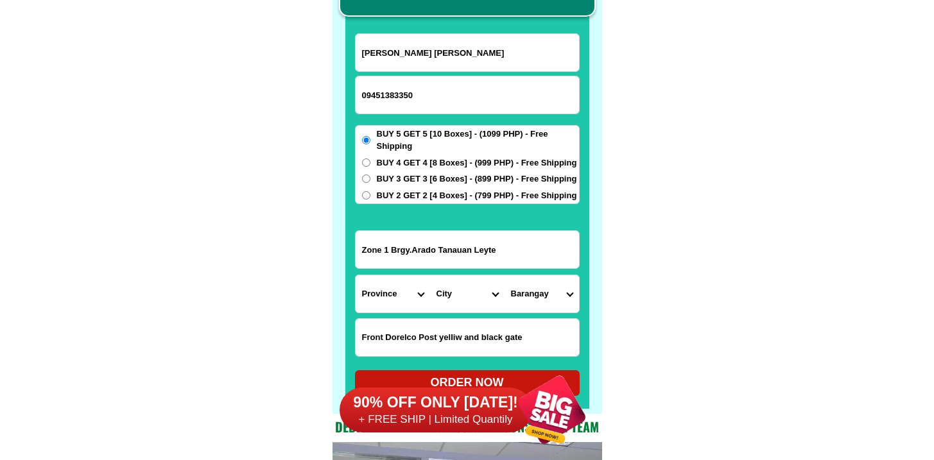
click at [411, 291] on select "Province [GEOGRAPHIC_DATA] [GEOGRAPHIC_DATA][PERSON_NAME][GEOGRAPHIC_DATA][GEOG…" at bounding box center [393, 294] width 75 height 37
select select "63_199"
click at [356, 276] on select "Province [GEOGRAPHIC_DATA] [GEOGRAPHIC_DATA][PERSON_NAME][GEOGRAPHIC_DATA][GEOG…" at bounding box center [393, 294] width 75 height 37
click at [471, 284] on select "City" at bounding box center [467, 294] width 75 height 37
select select "63_1997306"
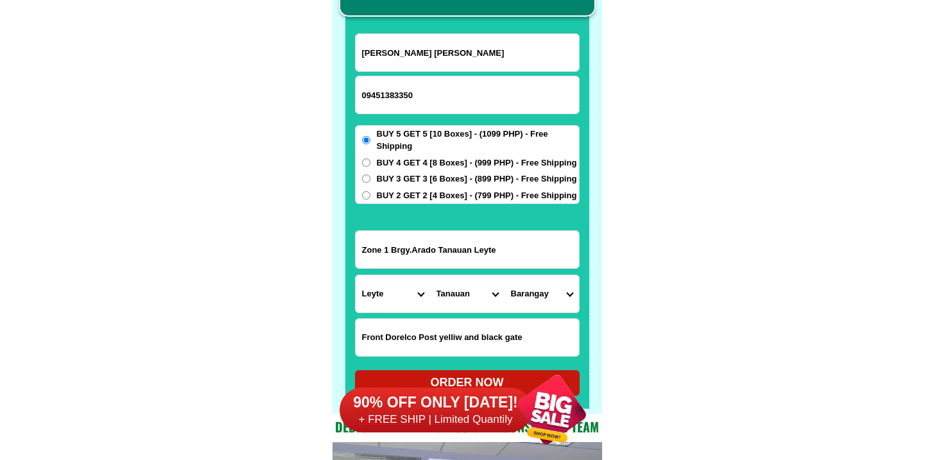
click at [430, 276] on select "City Abuyog Alangalang Albuera Babatngon Barugo Baybay-city Burauen Calubian Ca…" at bounding box center [467, 294] width 75 height 37
click at [536, 288] on select "Barangay Ada Amanluran Arado Atipolo Balud Bangon Bantagan Baras Binolo Binongt…" at bounding box center [542, 294] width 75 height 37
select select "63_19973061990"
click at [505, 276] on select "Barangay Ada Amanluran Arado Atipolo Balud Bangon Bantagan Baras Binolo Binongt…" at bounding box center [542, 294] width 75 height 37
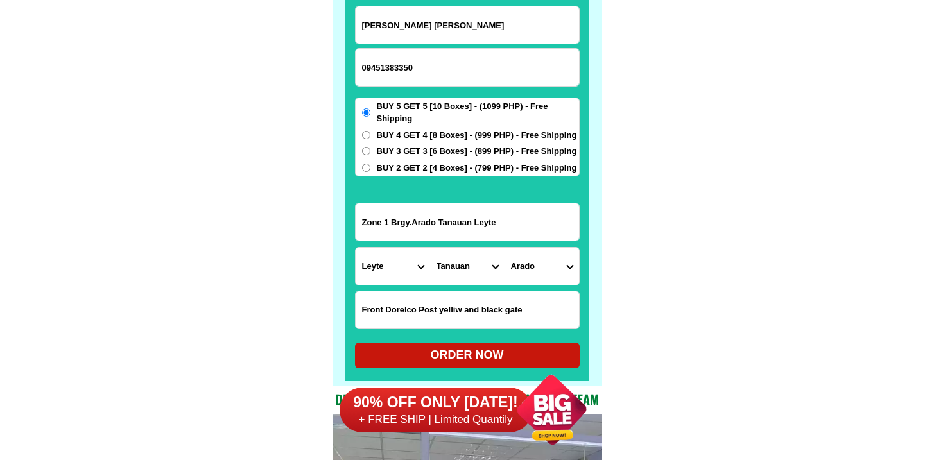
scroll to position [10088, 0]
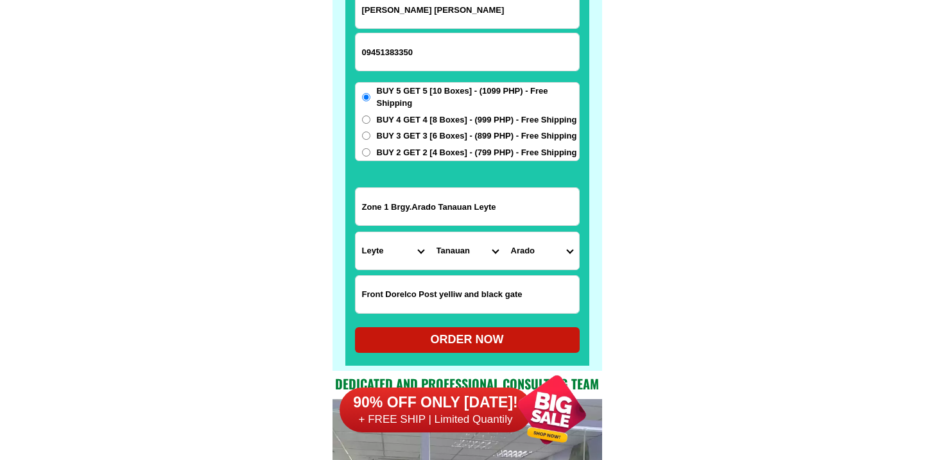
click at [441, 344] on div "ORDER NOW" at bounding box center [467, 339] width 225 height 17
radio input "true"
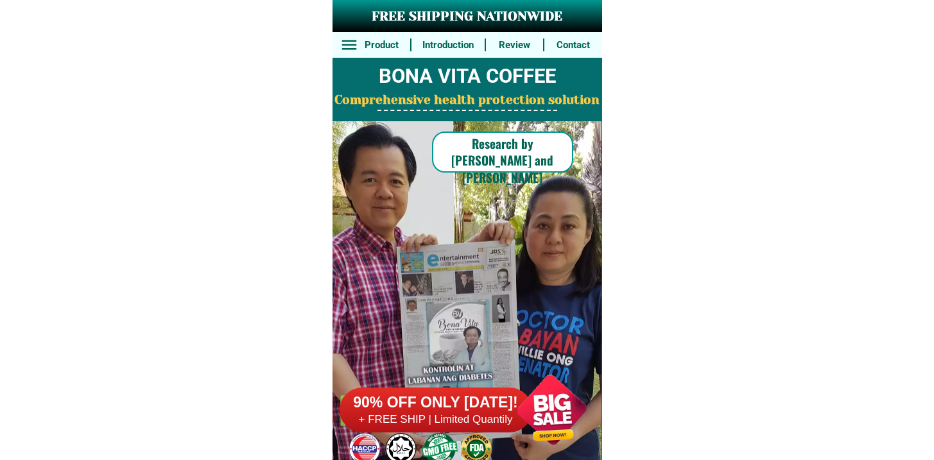
click at [429, 444] on div "90% OFF ONLY TODAY! + FREE SHIP | Limited Quantily" at bounding box center [471, 410] width 263 height 101
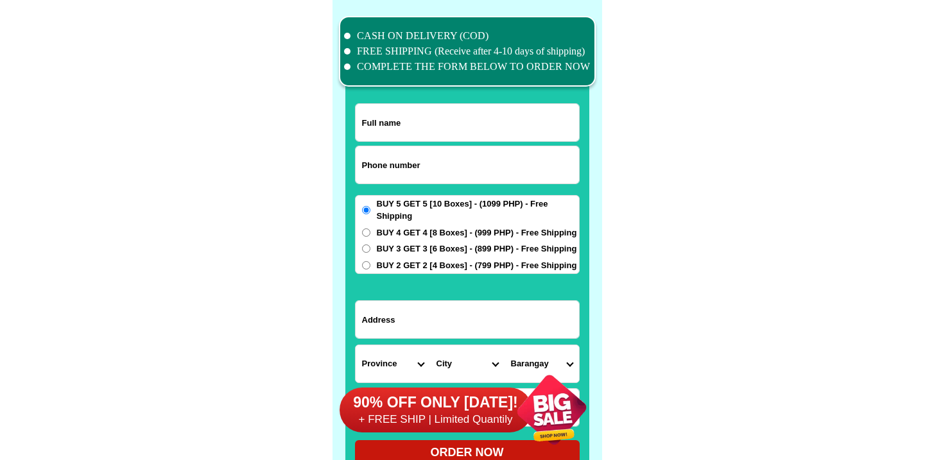
scroll to position [9984, 0]
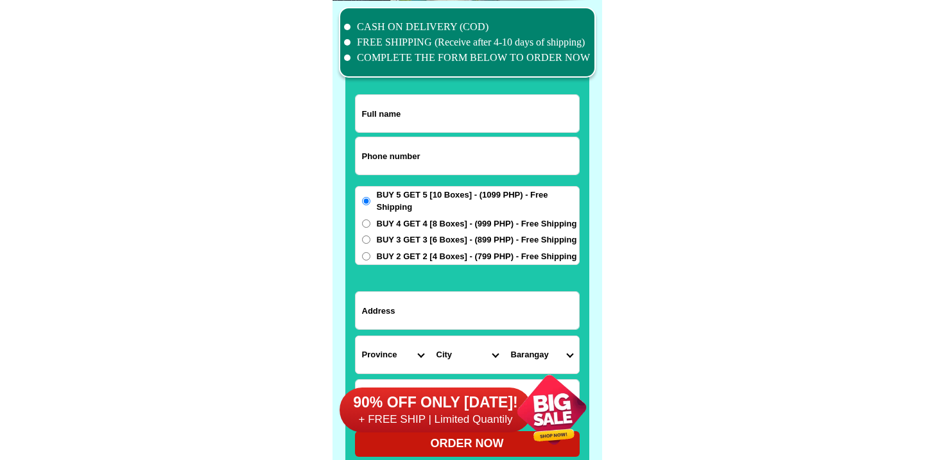
click at [441, 173] on input "Input phone_number" at bounding box center [468, 155] width 224 height 37
paste input "9171038842"
type input "09171038842"
click at [364, 116] on input "Input full_name" at bounding box center [468, 113] width 224 height 37
paste input "Mitylene Ombiga"
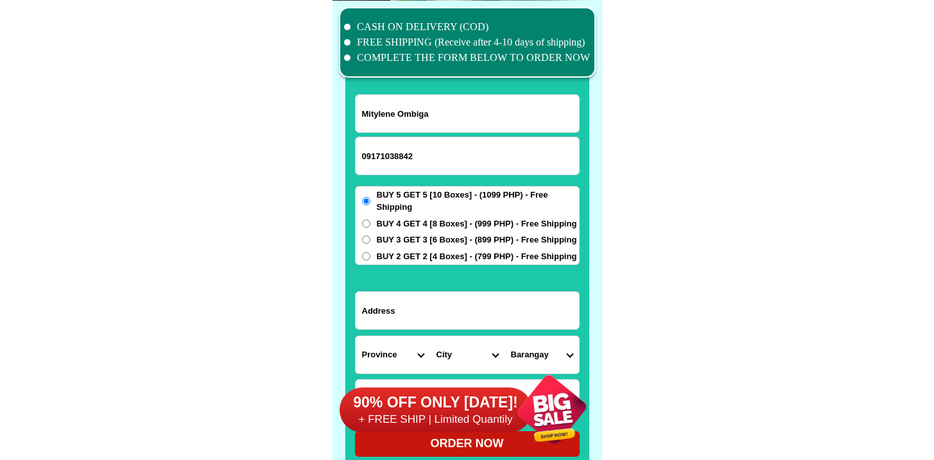
type input "Mitylene Ombiga"
click at [466, 318] on input "Input address" at bounding box center [468, 310] width 224 height 37
paste input "BLK 1 LOT 8 LIZARES SUBDVISION Hechanova Street"
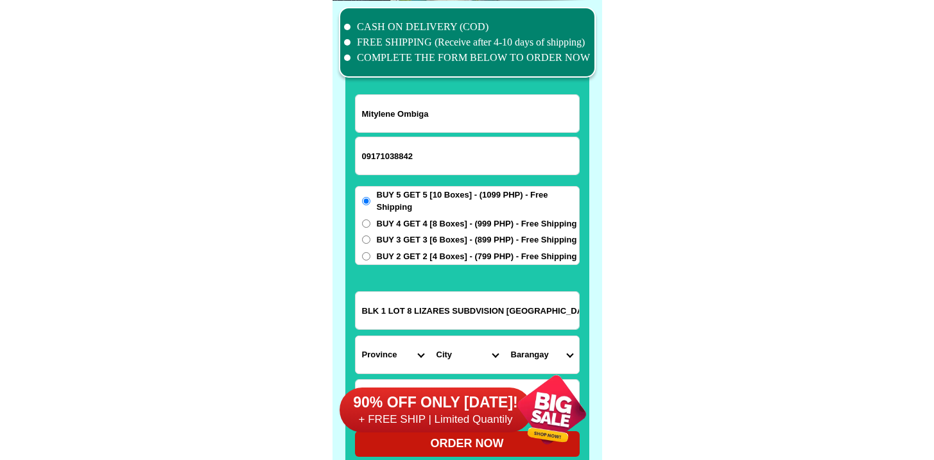
click at [411, 310] on input "BLK 1 LOT 8 LIZARES SUBDVISION Hechanova Street" at bounding box center [468, 310] width 224 height 37
type input "BLK 1 LOT 8 LIZARES SUBDVISION Hechanova Street"
click at [381, 337] on select "Province [GEOGRAPHIC_DATA] [GEOGRAPHIC_DATA][PERSON_NAME][GEOGRAPHIC_DATA][GEOG…" at bounding box center [393, 355] width 75 height 37
select select "63_396"
click at [356, 337] on select "Province [GEOGRAPHIC_DATA] [GEOGRAPHIC_DATA][PERSON_NAME][GEOGRAPHIC_DATA][GEOG…" at bounding box center [393, 355] width 75 height 37
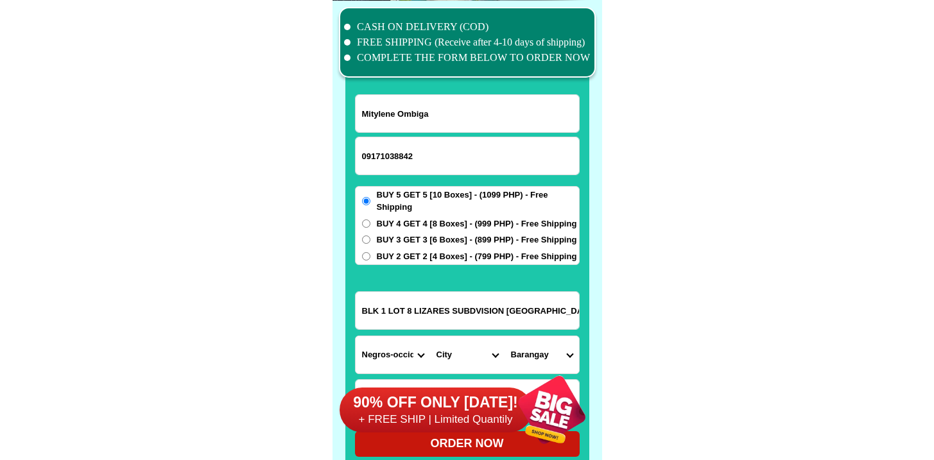
click at [461, 353] on select "City Bacolod-city Bago-city Binalbagan Cadiz-city Candoni Cauayan Enrique-b.-ma…" at bounding box center [467, 355] width 75 height 37
select select "63_3968348"
click at [430, 337] on select "City Bacolod-city Bago-city Binalbagan Cadiz-city Candoni Cauayan Enrique-b.-ma…" at bounding box center [467, 355] width 75 height 37
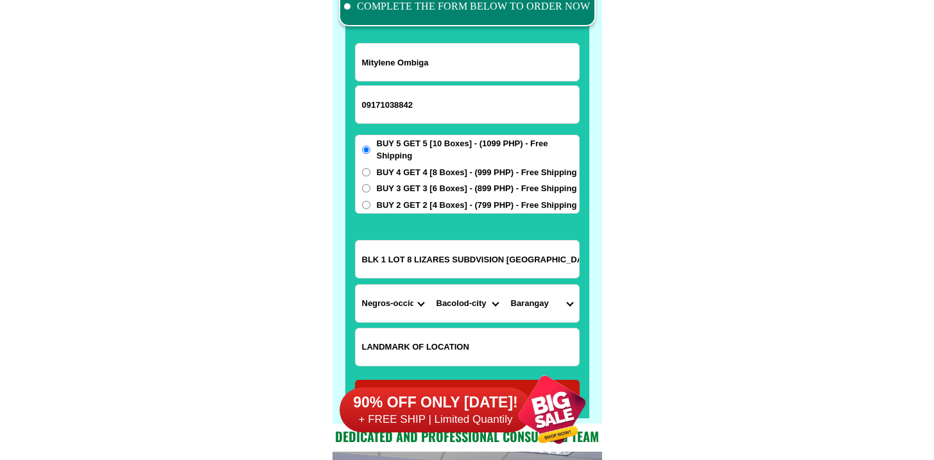
scroll to position [10038, 0]
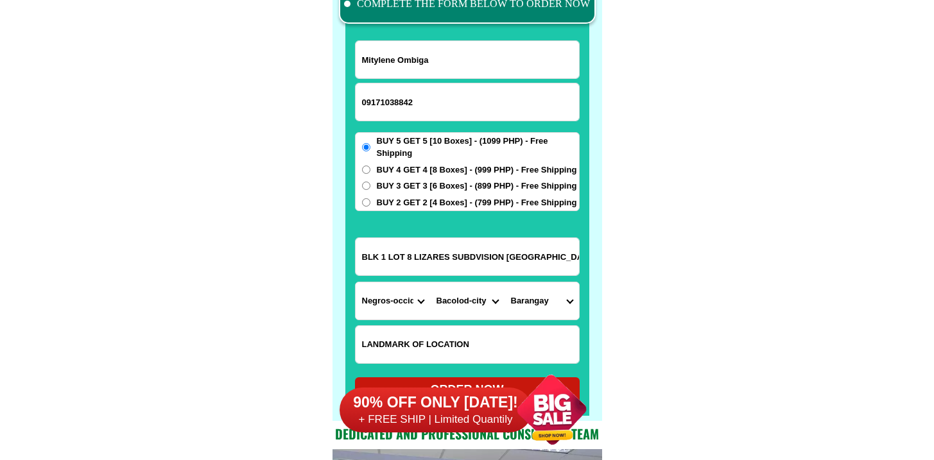
click at [553, 274] on input "BLK 1 LOT 8 LIZARES SUBDVISION Hechanova Street" at bounding box center [468, 256] width 224 height 37
click at [541, 301] on select "Barangay Alangilan Alijis Banago Barangay 1 (pob.) Barangay 10 (pob.) Barangay …" at bounding box center [542, 301] width 75 height 37
select select "63_396834831248"
click at [505, 283] on select "Barangay Alangilan Alijis Banago Barangay 1 (pob.) Barangay 10 (pob.) Barangay …" at bounding box center [542, 301] width 75 height 37
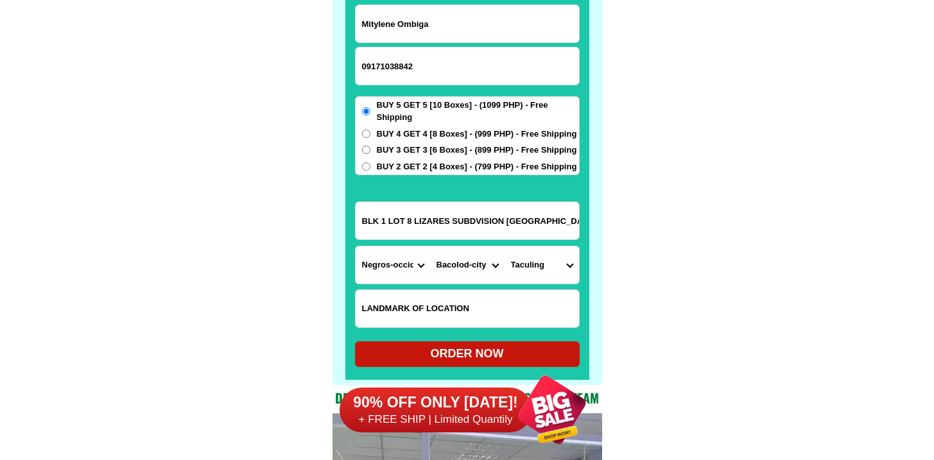
click at [475, 365] on div "90% OFF ONLY TODAY! + FREE SHIP | Limited Quantily" at bounding box center [471, 410] width 263 height 101
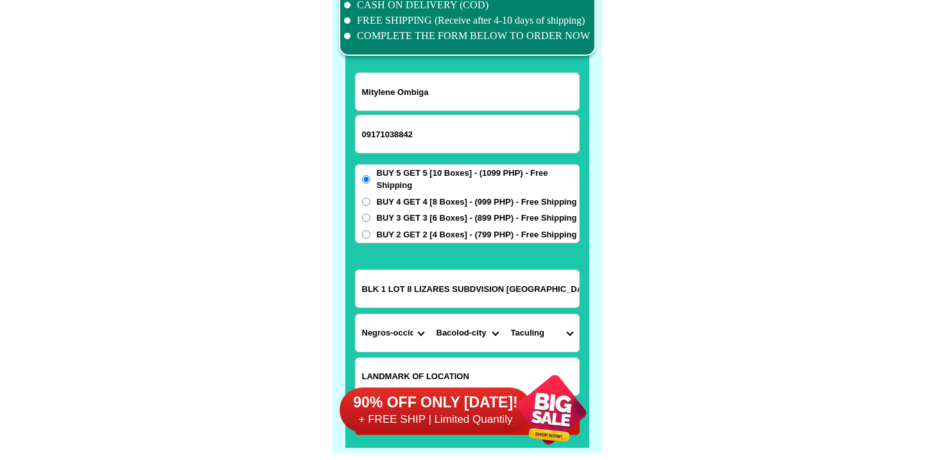
scroll to position [10183, 0]
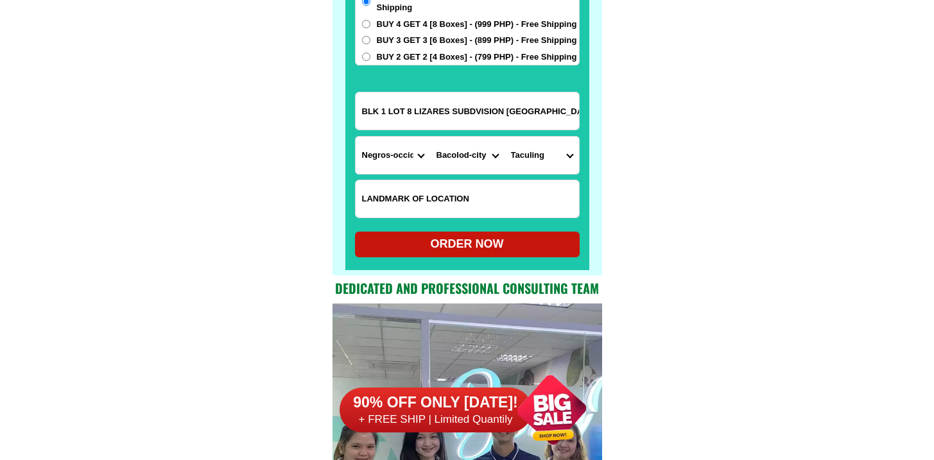
click at [407, 258] on div at bounding box center [468, 44] width 244 height 451
click at [416, 247] on div "ORDER NOW" at bounding box center [467, 244] width 225 height 17
type input "Mitylene Ombiga"
type input "BLK 1 LOT 8 LIZARES SUBDVISION Hechanova Street"
radio input "true"
